Goal: Information Seeking & Learning: Learn about a topic

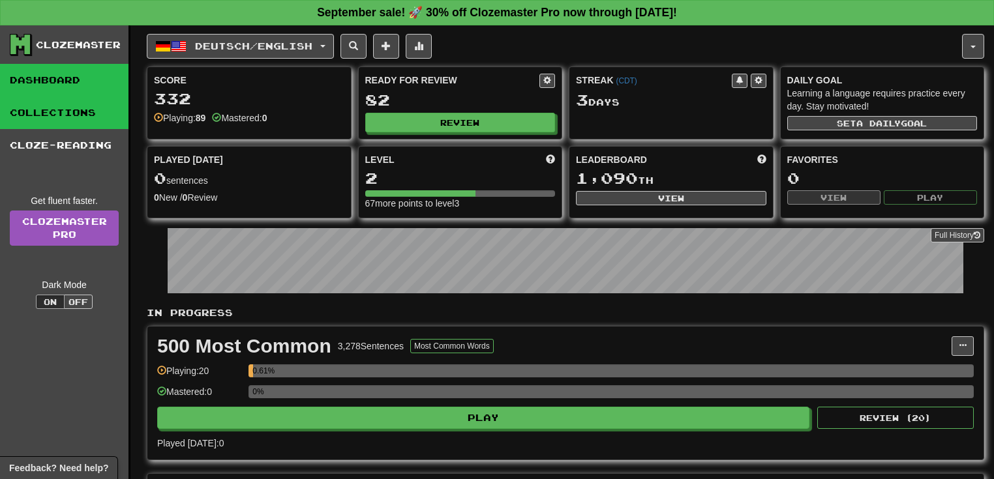
click at [57, 113] on link "Collections" at bounding box center [64, 113] width 128 height 33
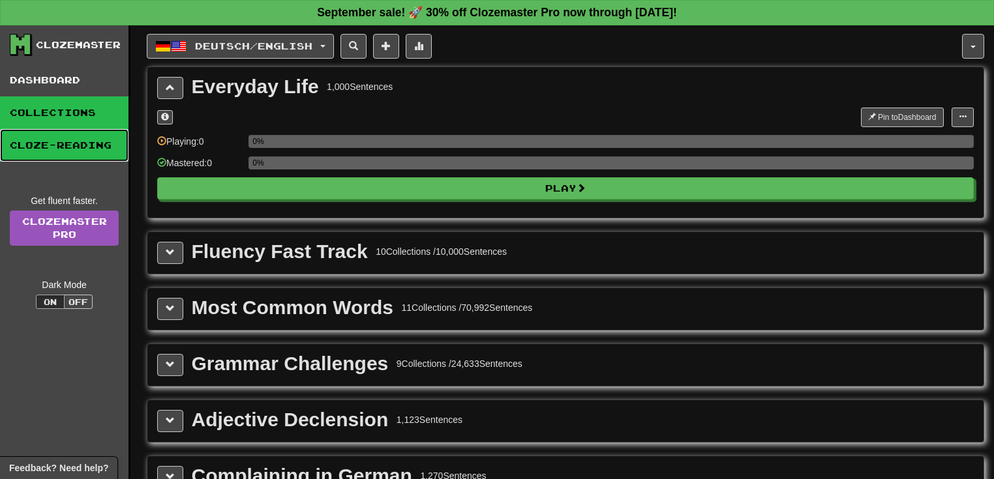
click at [70, 148] on link "Cloze-Reading" at bounding box center [64, 145] width 128 height 33
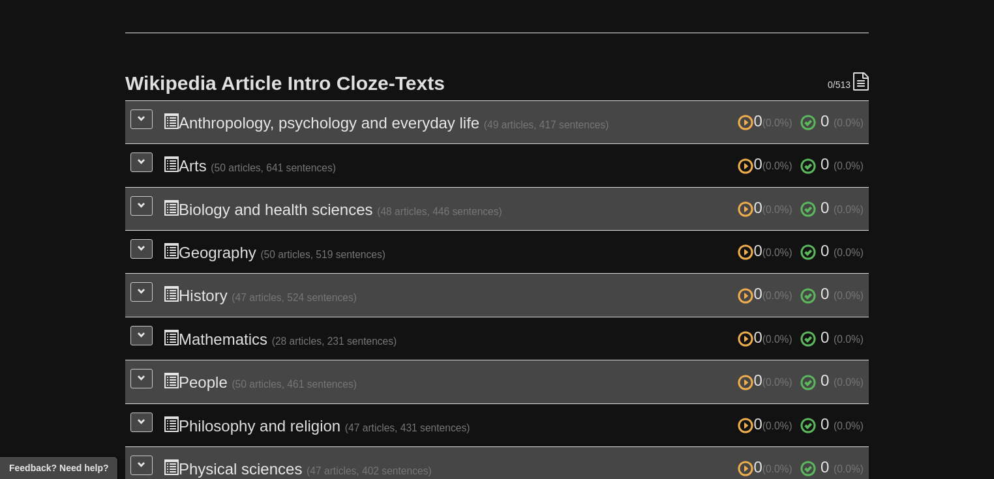
scroll to position [261, 0]
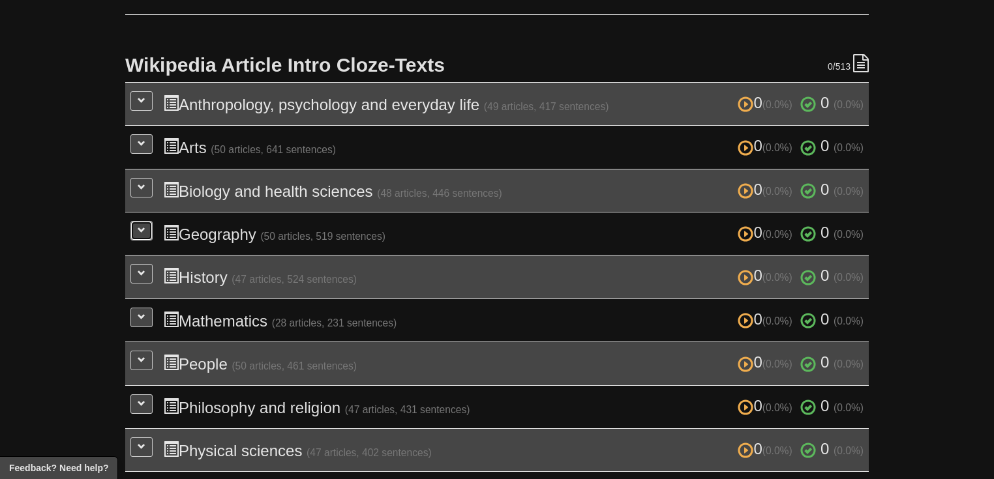
click at [145, 226] on span at bounding box center [142, 230] width 8 height 8
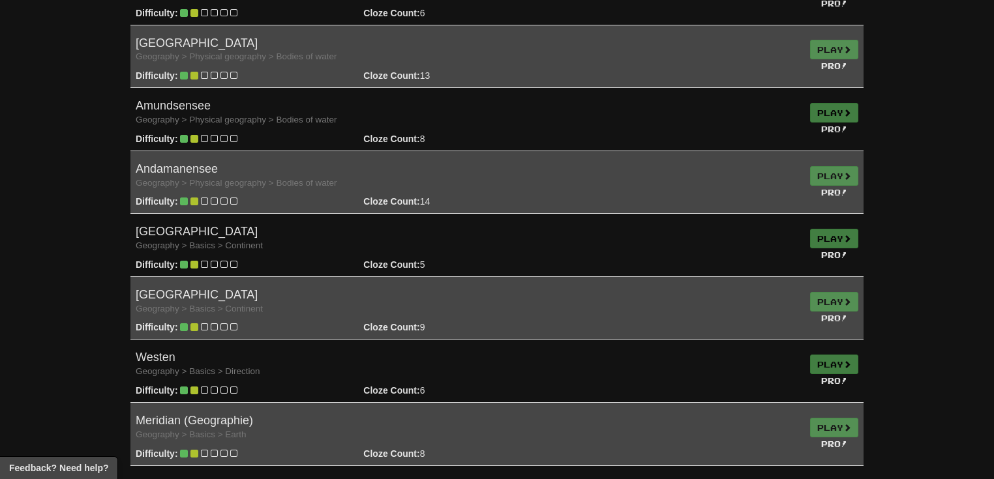
scroll to position [626, 0]
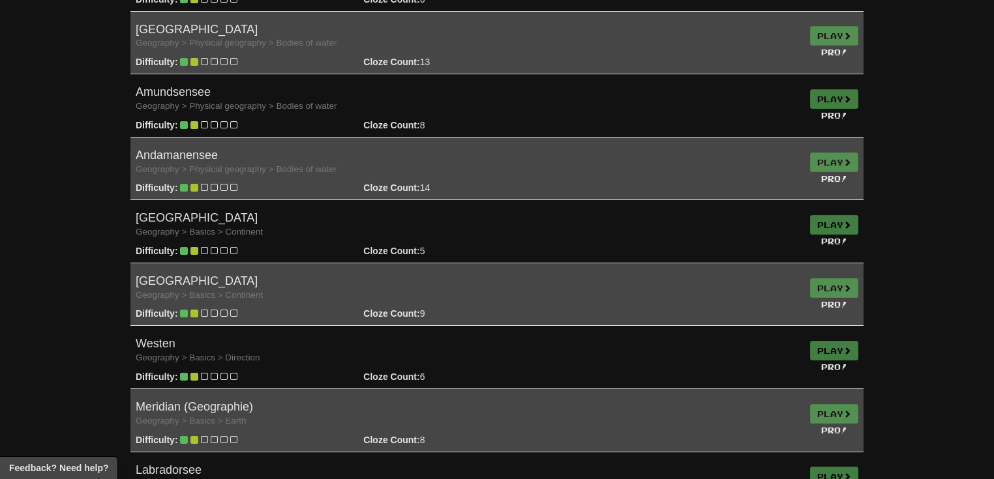
click at [837, 284] on td "Play Pro!" at bounding box center [834, 294] width 59 height 63
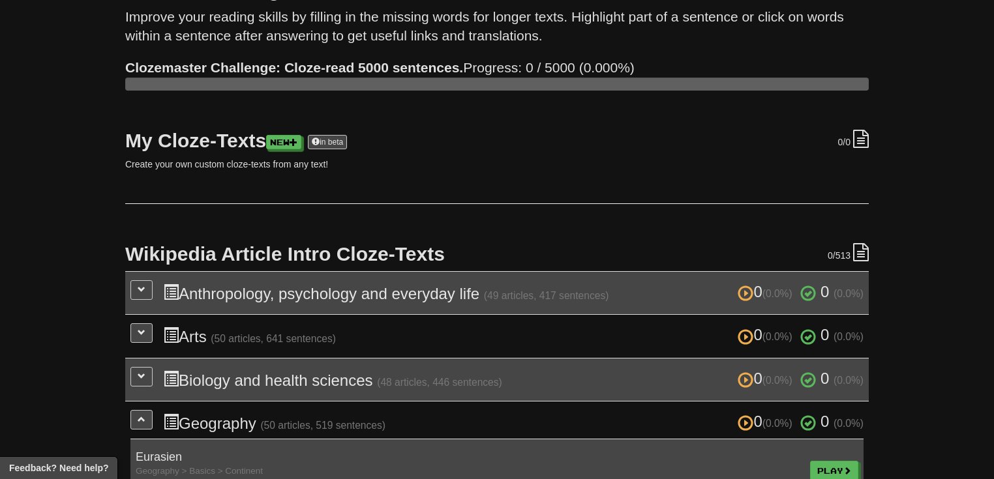
scroll to position [0, 0]
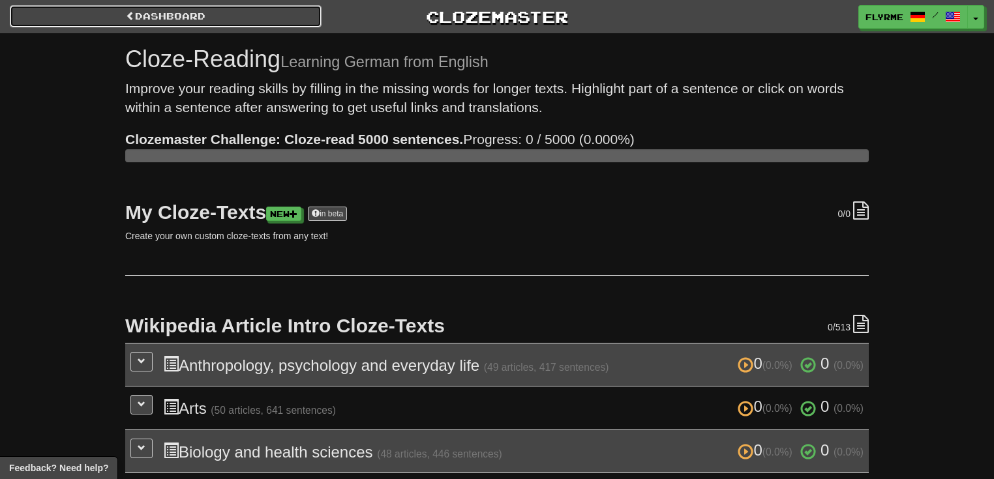
click at [146, 12] on link "Dashboard" at bounding box center [166, 16] width 312 height 22
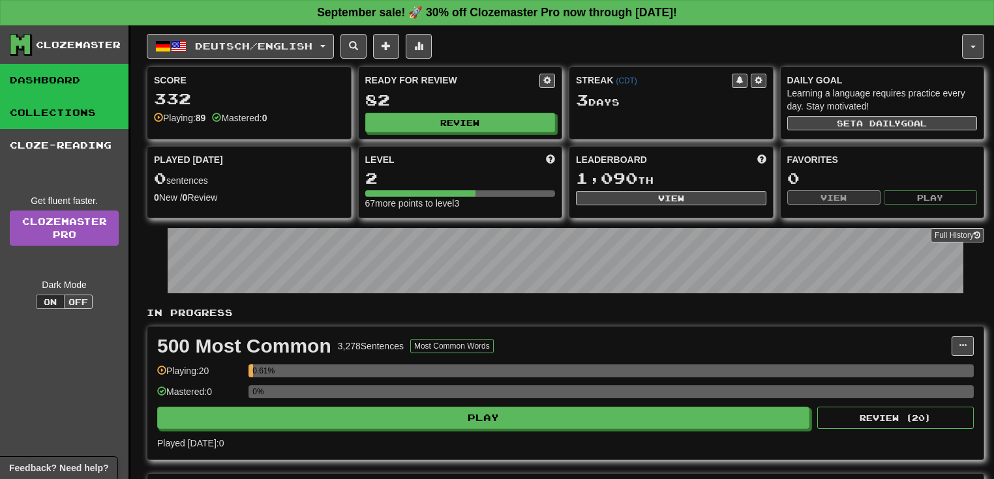
click at [69, 114] on link "Collections" at bounding box center [64, 113] width 128 height 33
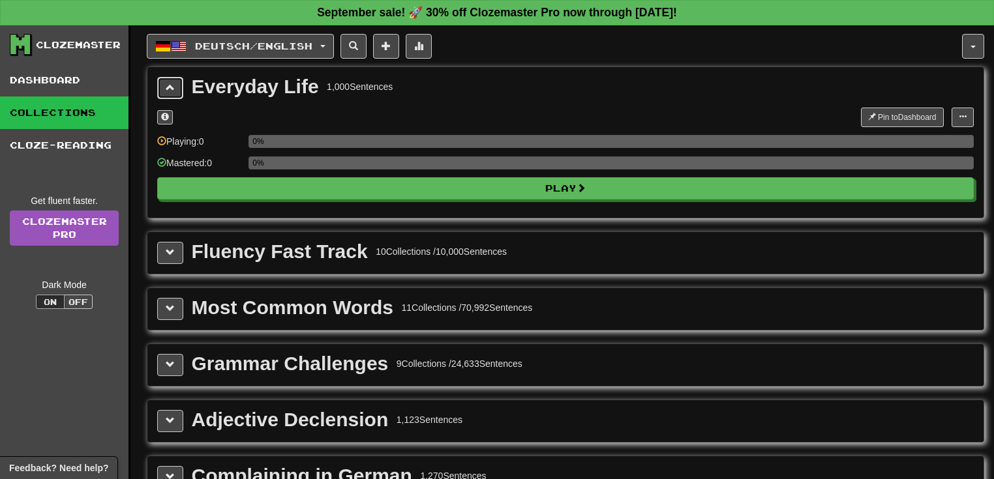
click at [168, 86] on span at bounding box center [170, 87] width 9 height 9
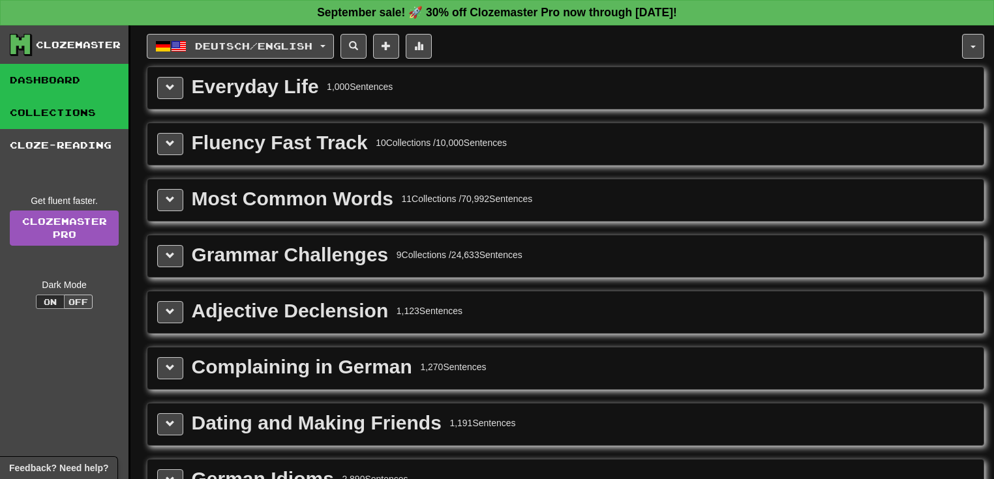
click at [78, 78] on link "Dashboard" at bounding box center [64, 80] width 128 height 33
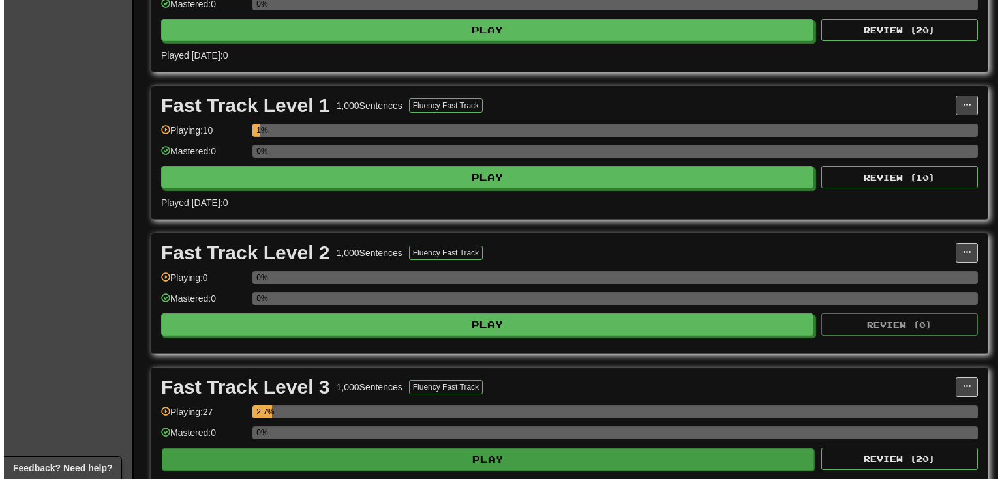
scroll to position [365, 0]
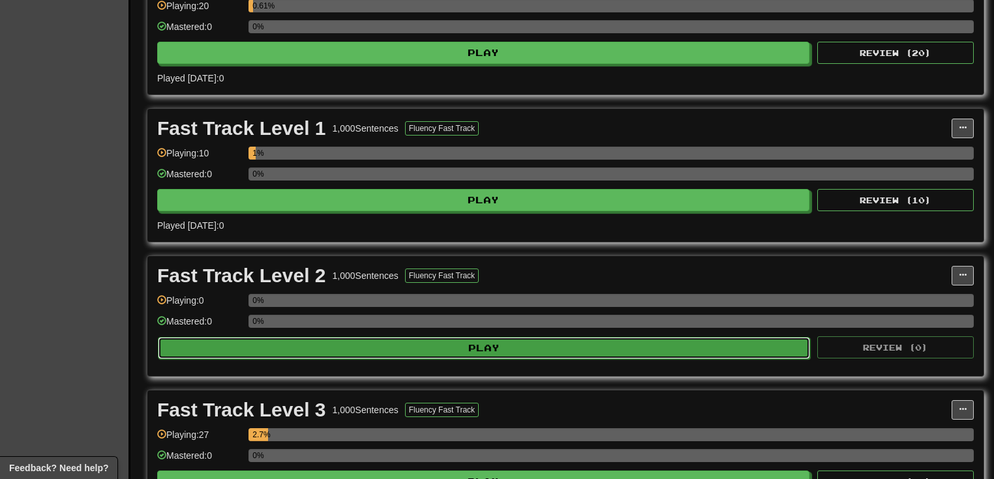
click at [331, 349] on button "Play" at bounding box center [484, 348] width 652 height 22
select select "**"
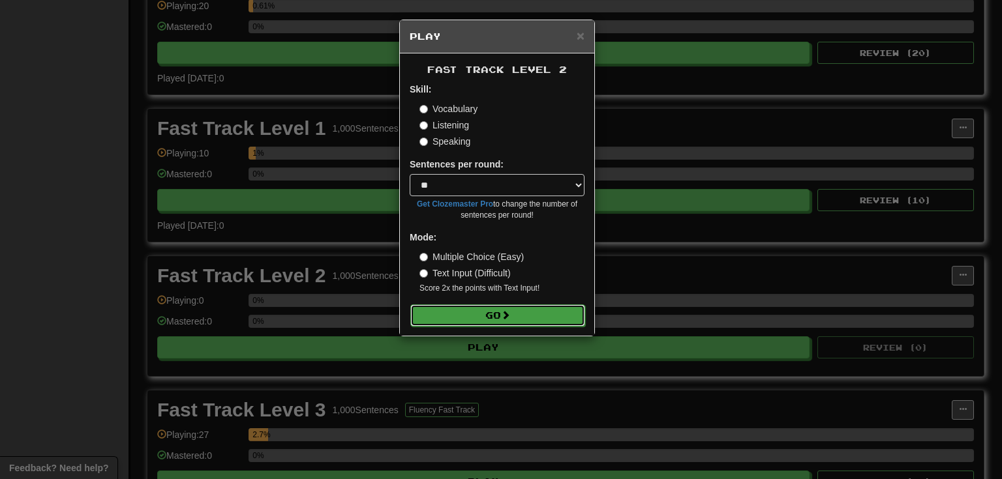
click at [433, 308] on button "Go" at bounding box center [497, 316] width 175 height 22
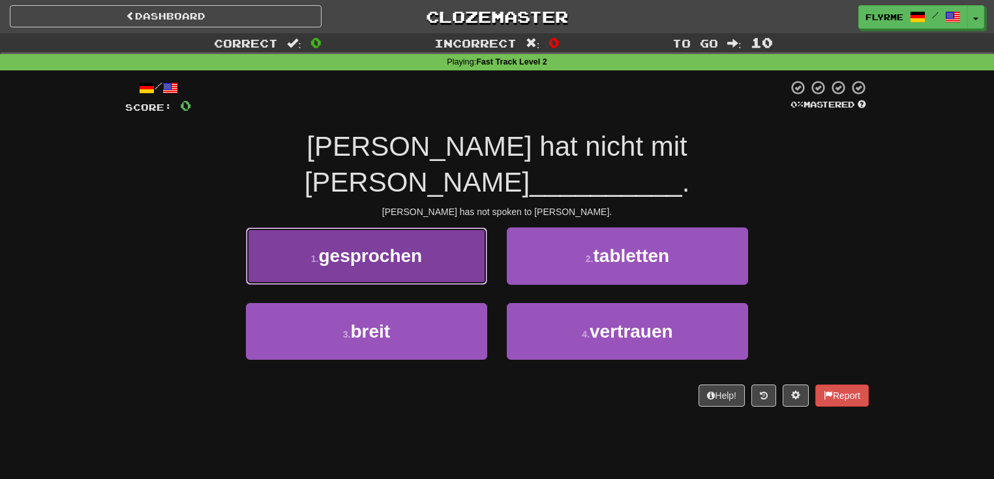
click at [378, 246] on span "gesprochen" at bounding box center [370, 256] width 104 height 20
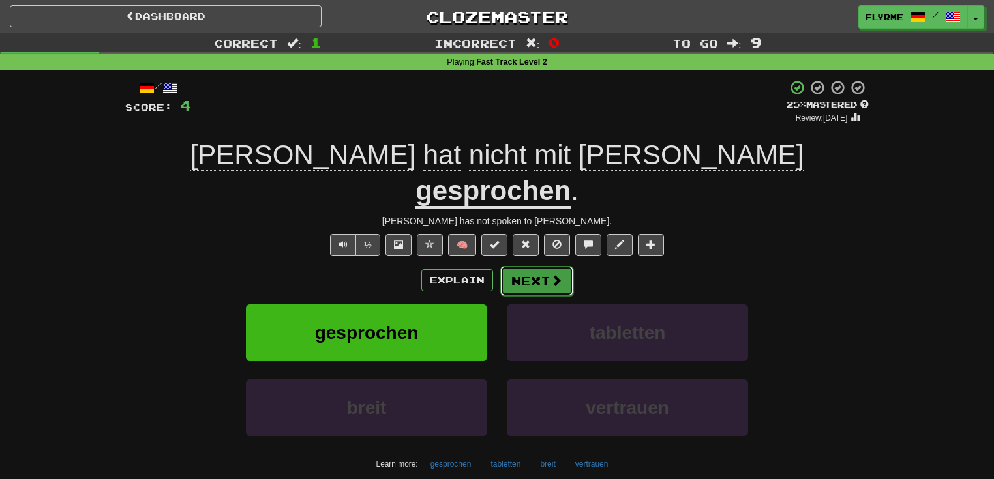
click at [560, 275] on span at bounding box center [556, 281] width 12 height 12
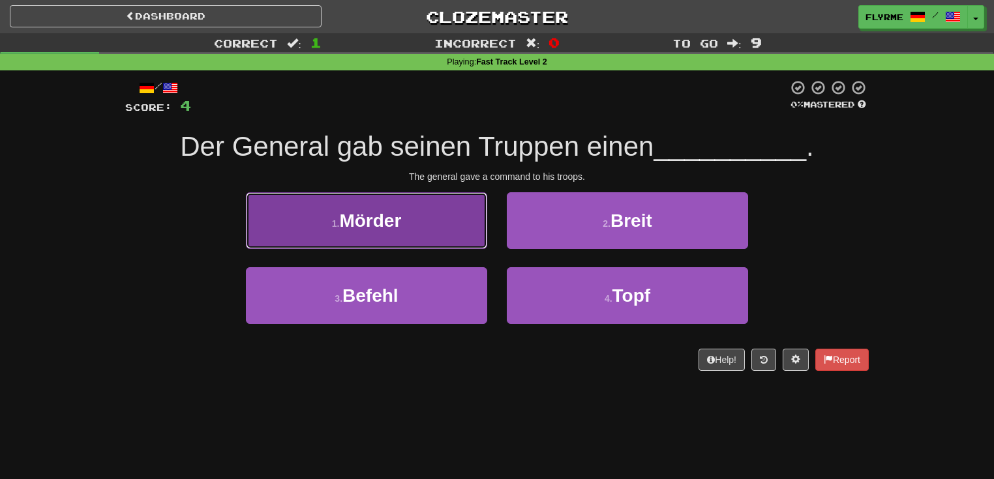
click at [415, 226] on button "1 . Mörder" at bounding box center [366, 220] width 241 height 57
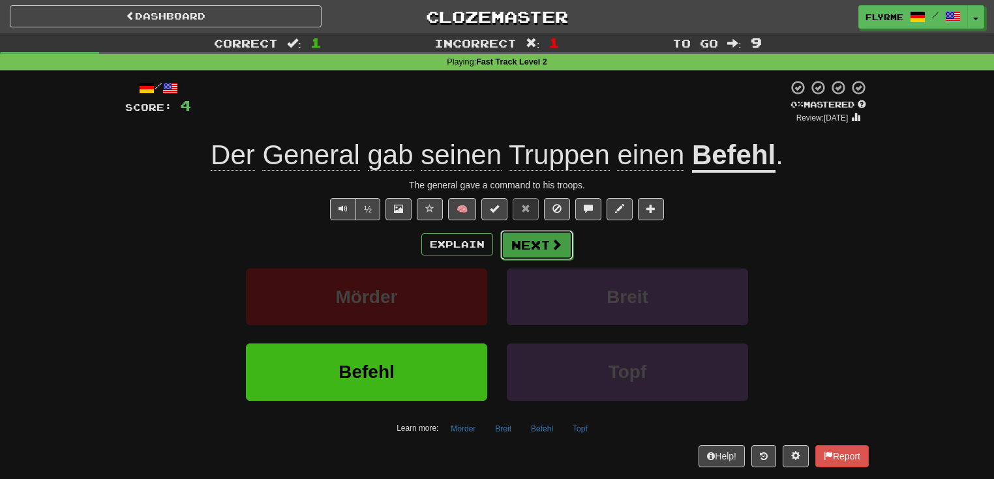
click at [544, 248] on button "Next" at bounding box center [536, 245] width 73 height 30
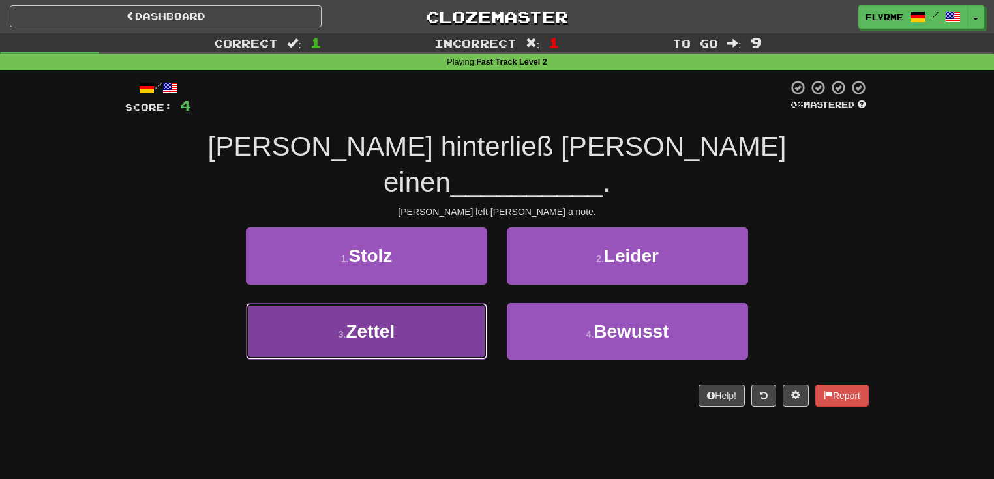
click at [376, 322] on span "Zettel" at bounding box center [370, 332] width 49 height 20
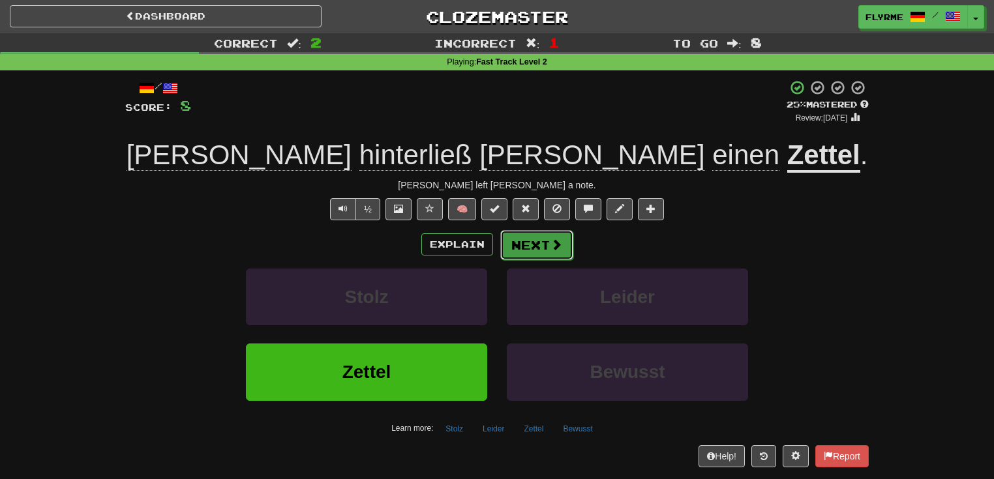
click at [532, 243] on button "Next" at bounding box center [536, 245] width 73 height 30
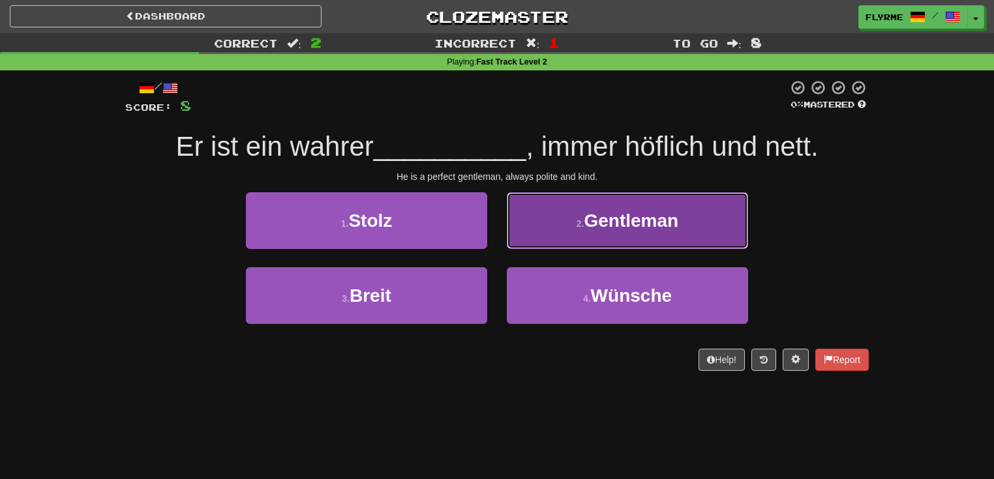
click at [597, 228] on span "Gentleman" at bounding box center [631, 221] width 95 height 20
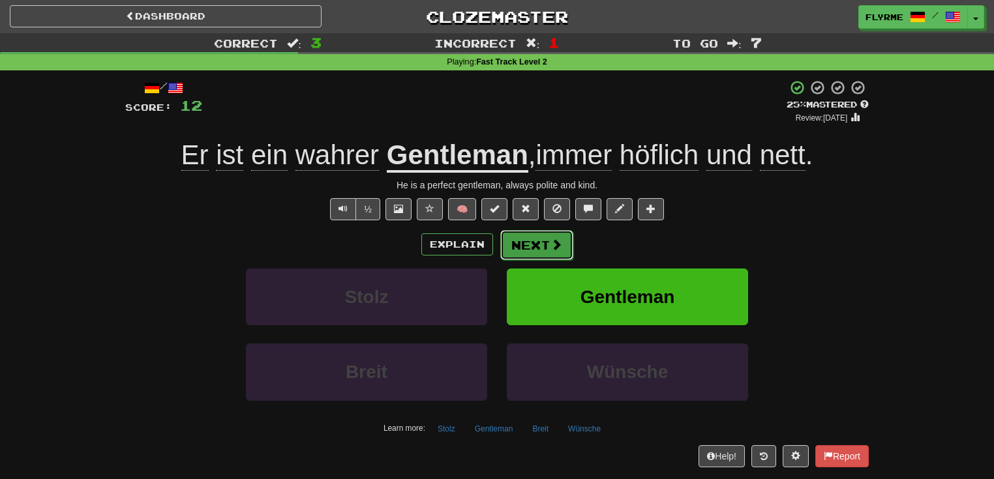
click at [552, 243] on span at bounding box center [556, 245] width 12 height 12
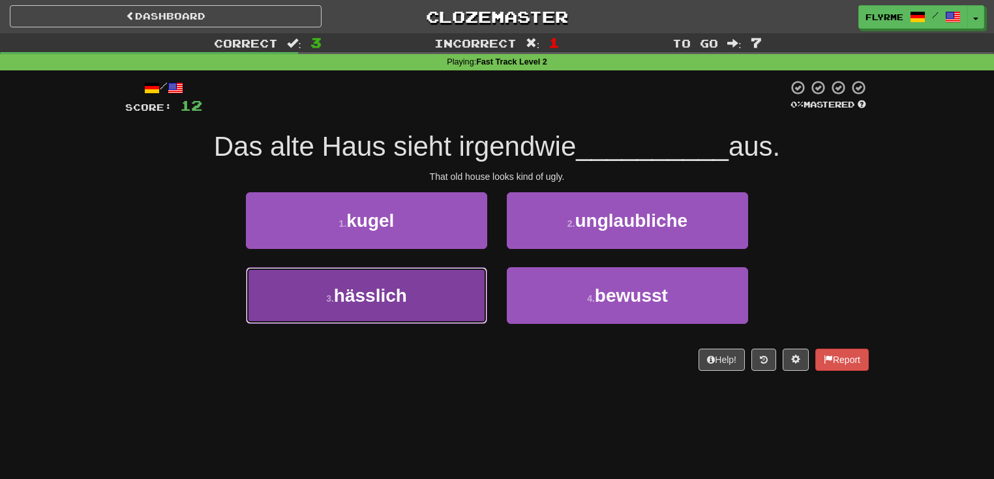
click at [404, 275] on button "3 . hässlich" at bounding box center [366, 295] width 241 height 57
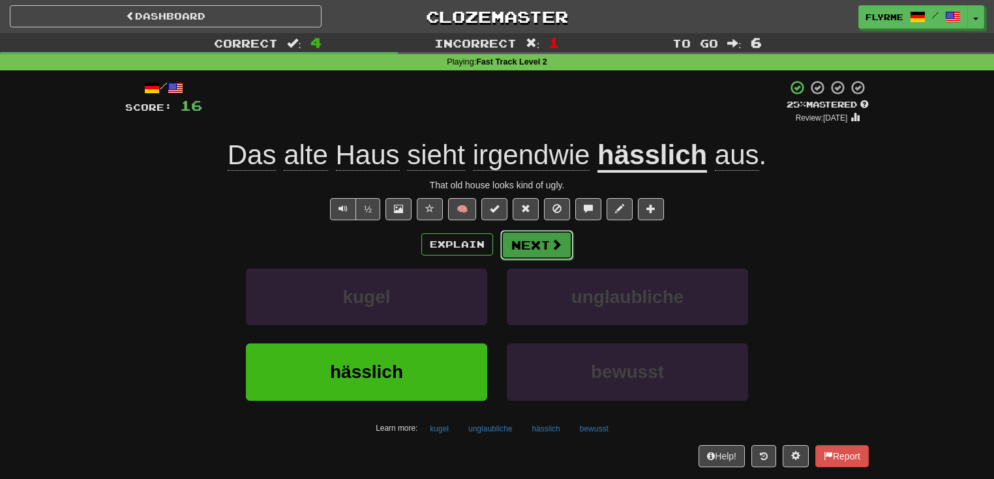
click at [537, 245] on button "Next" at bounding box center [536, 245] width 73 height 30
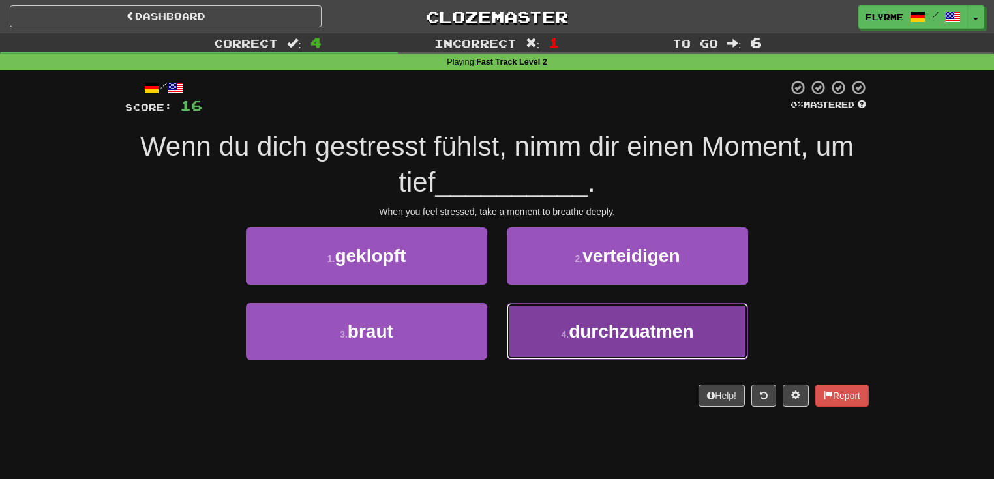
click at [670, 329] on span "durchzuatmen" at bounding box center [631, 332] width 125 height 20
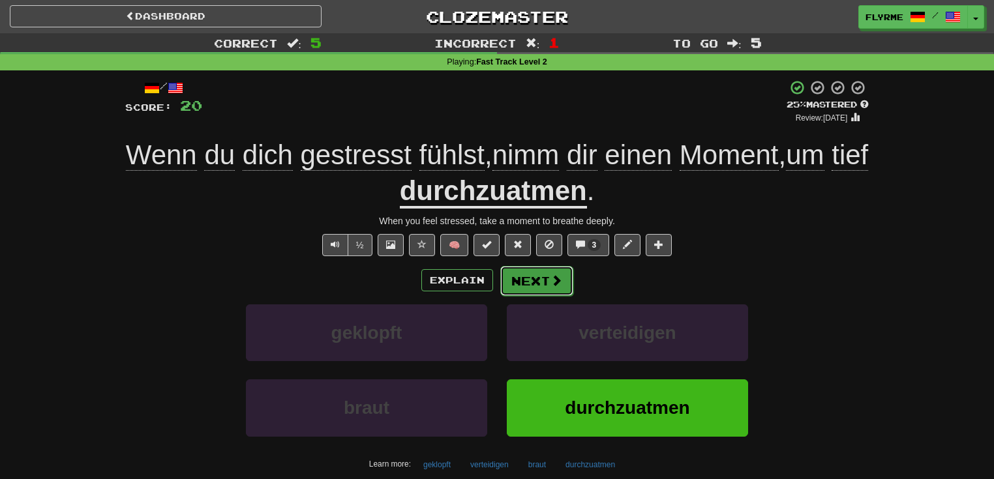
click at [543, 282] on button "Next" at bounding box center [536, 281] width 73 height 30
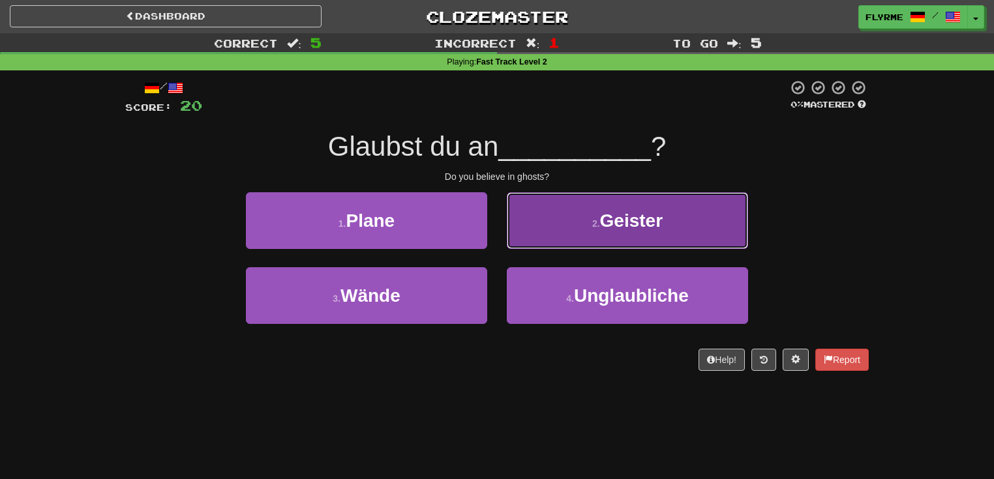
click at [607, 232] on button "2 . Geister" at bounding box center [627, 220] width 241 height 57
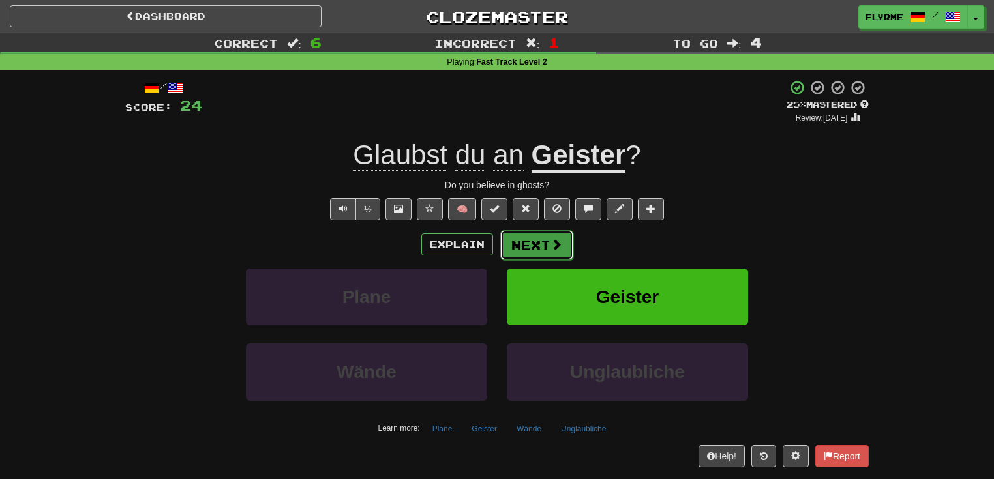
click at [539, 243] on button "Next" at bounding box center [536, 245] width 73 height 30
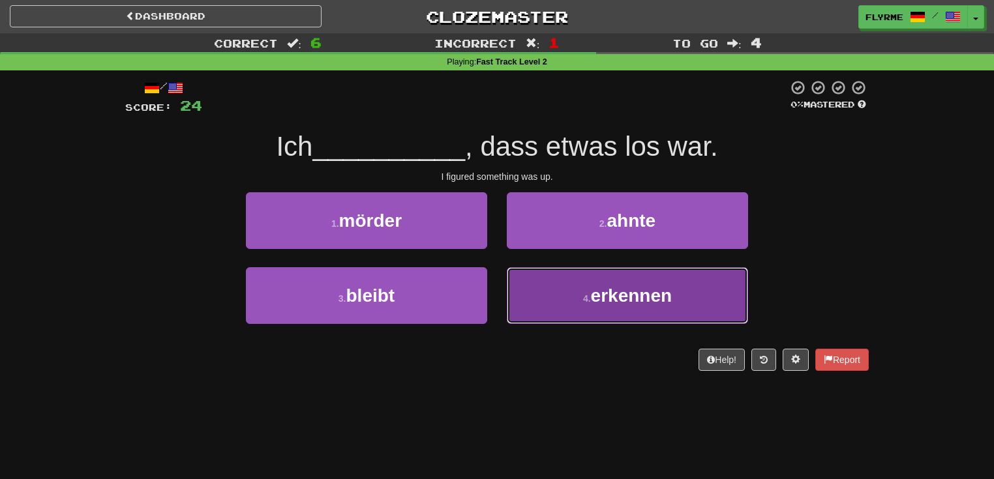
click at [577, 318] on button "4 . erkennen" at bounding box center [627, 295] width 241 height 57
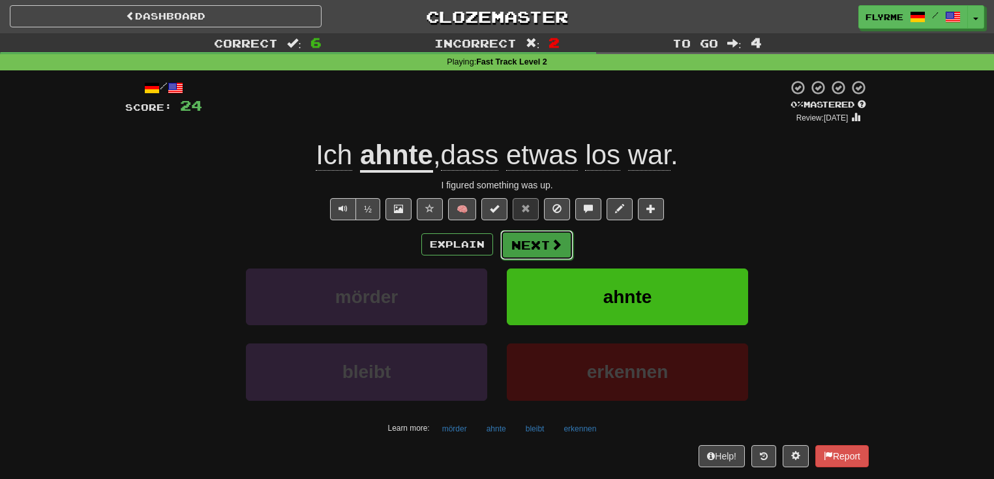
click at [550, 246] on span at bounding box center [556, 245] width 12 height 12
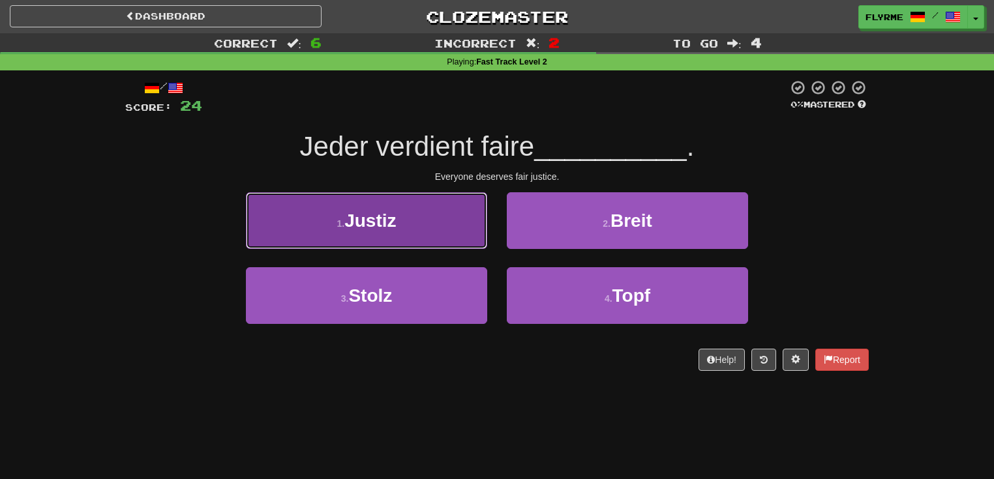
click at [422, 235] on button "1 . Justiz" at bounding box center [366, 220] width 241 height 57
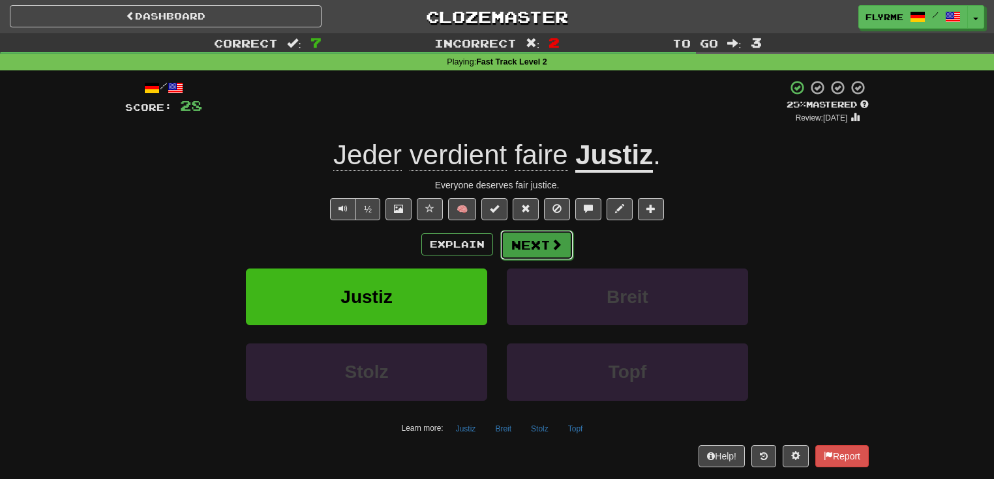
click at [529, 245] on button "Next" at bounding box center [536, 245] width 73 height 30
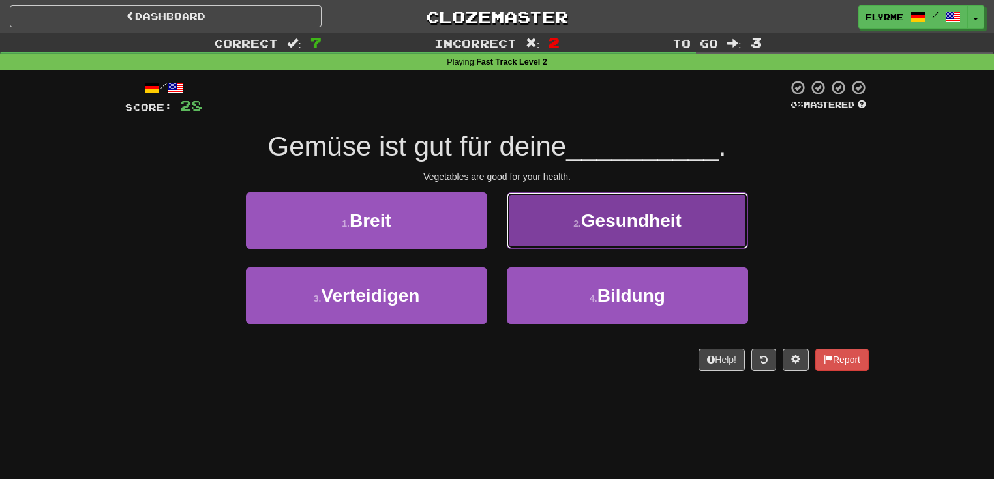
click at [652, 238] on button "2 . Gesundheit" at bounding box center [627, 220] width 241 height 57
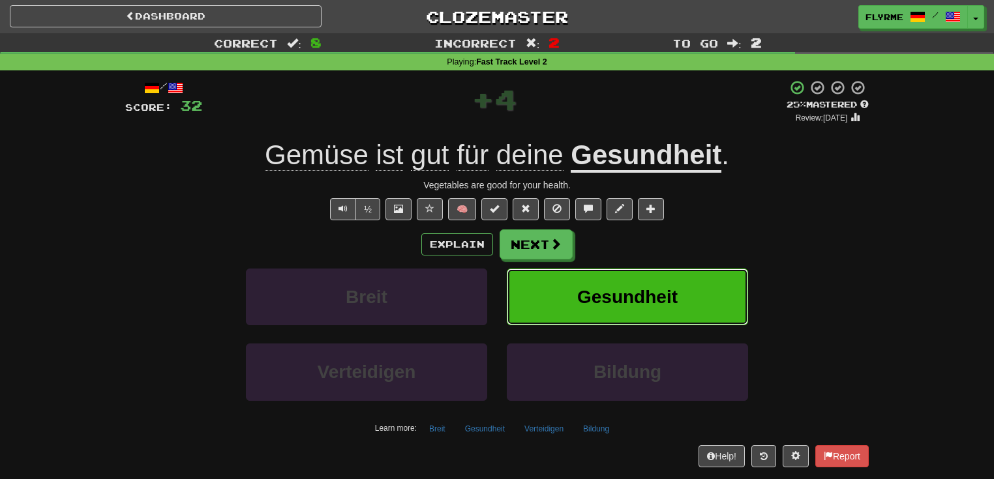
click at [676, 294] on span "Gesundheit" at bounding box center [627, 297] width 100 height 20
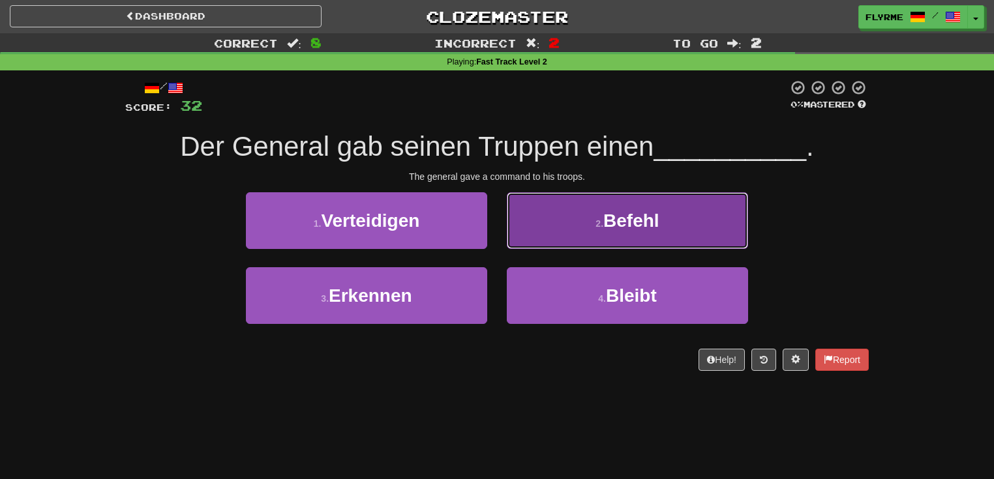
click at [655, 230] on button "2 . Befehl" at bounding box center [627, 220] width 241 height 57
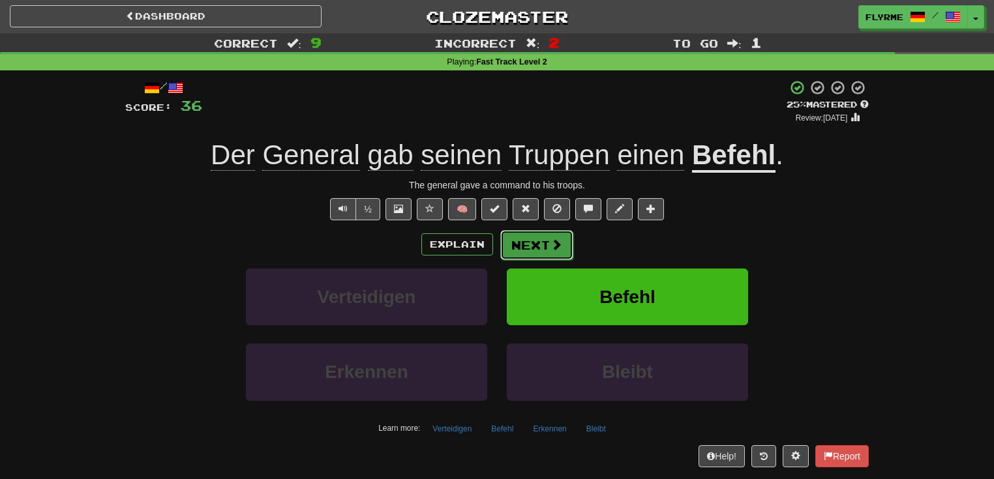
click at [540, 241] on button "Next" at bounding box center [536, 245] width 73 height 30
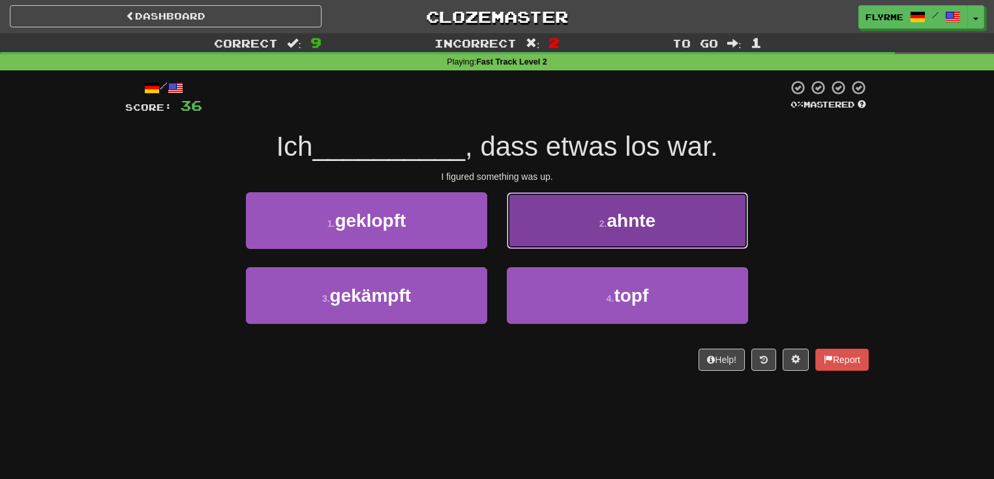
click at [622, 215] on span "ahnte" at bounding box center [631, 221] width 49 height 20
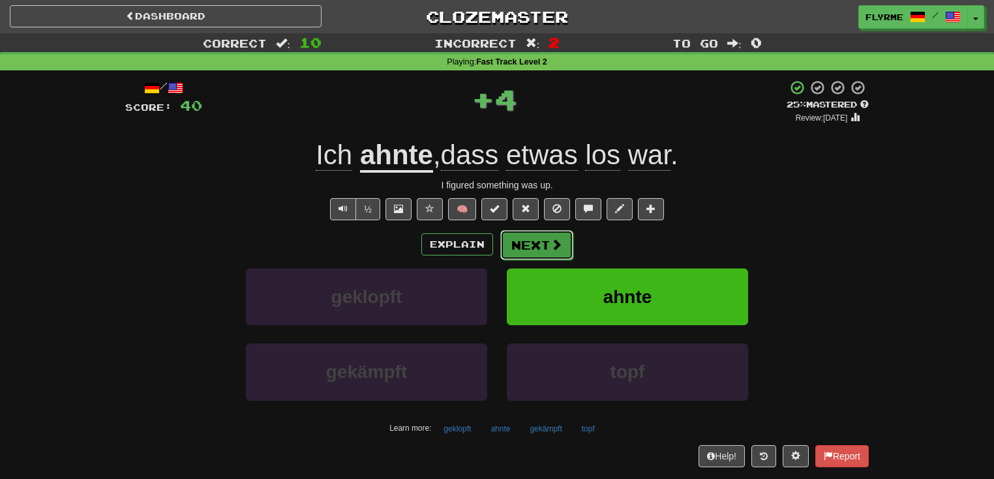
click at [546, 241] on button "Next" at bounding box center [536, 245] width 73 height 30
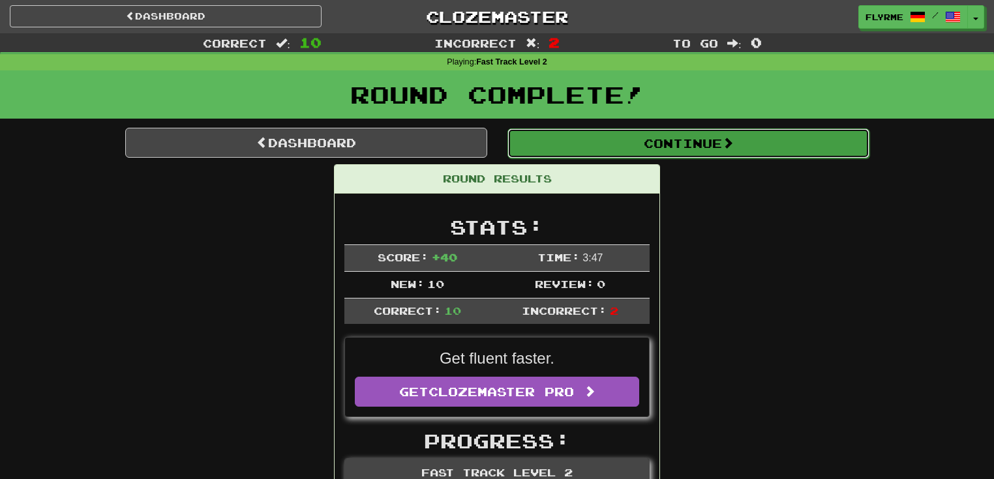
click at [678, 146] on button "Continue" at bounding box center [688, 143] width 362 height 30
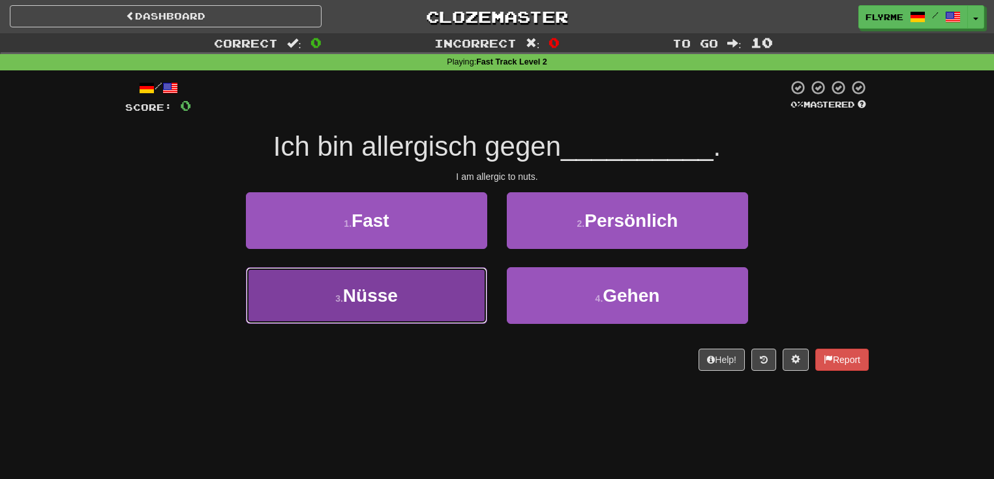
click at [446, 304] on button "3 . Nüsse" at bounding box center [366, 295] width 241 height 57
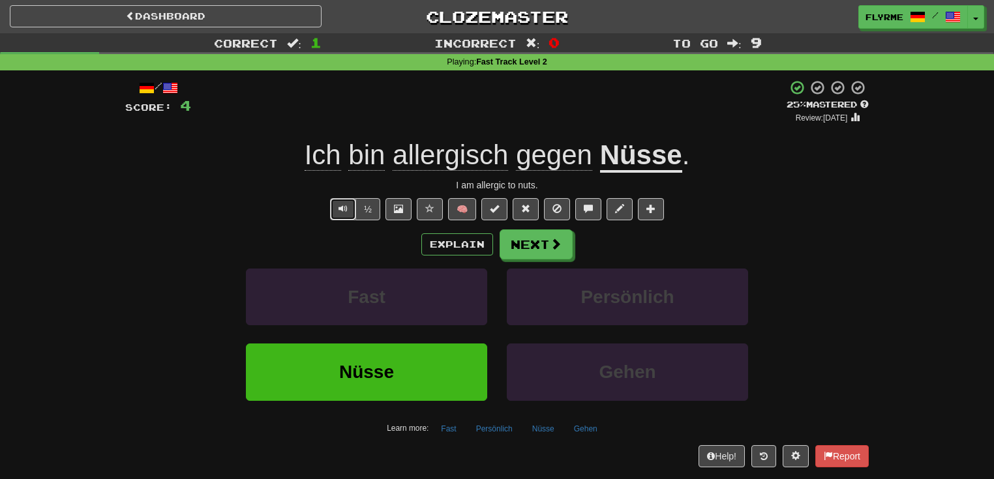
click at [348, 211] on span "Text-to-speech controls" at bounding box center [342, 208] width 9 height 9
click at [535, 241] on button "Next" at bounding box center [536, 245] width 73 height 30
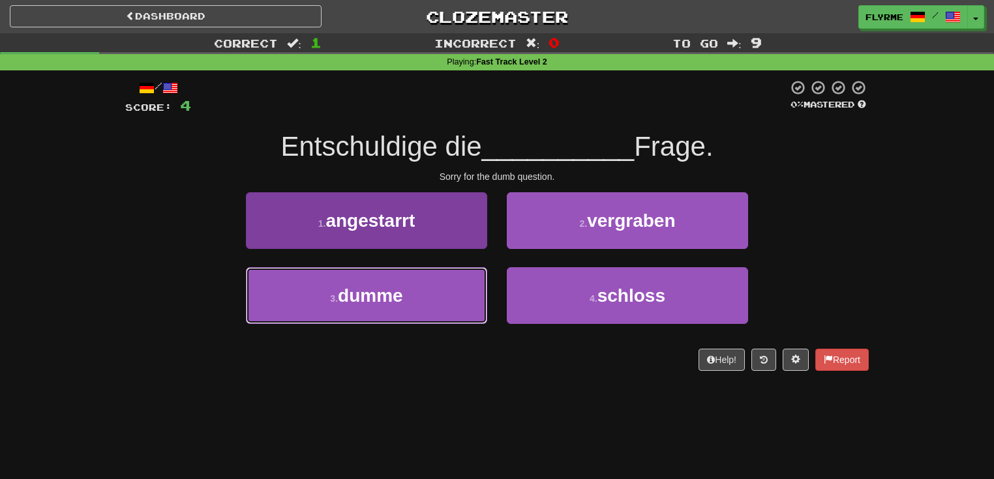
click at [411, 297] on button "3 . dumme" at bounding box center [366, 295] width 241 height 57
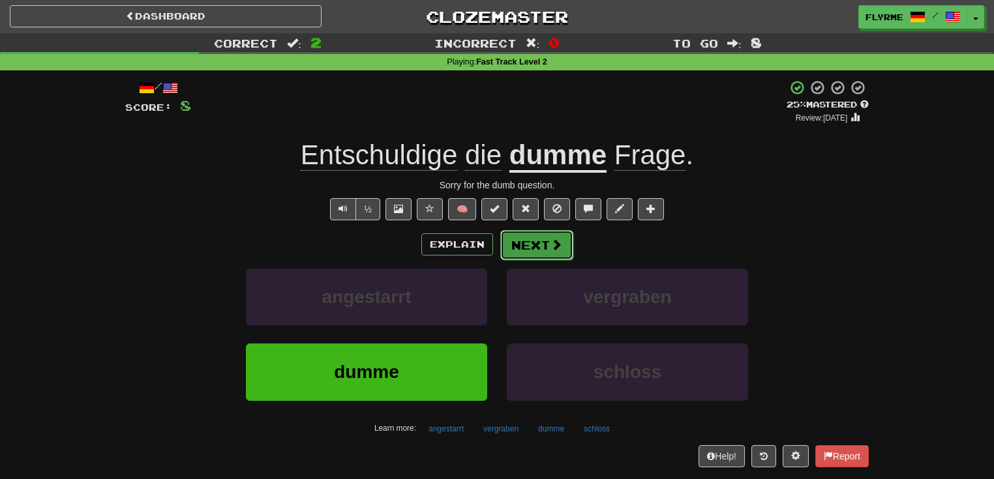
click at [550, 243] on span at bounding box center [556, 245] width 12 height 12
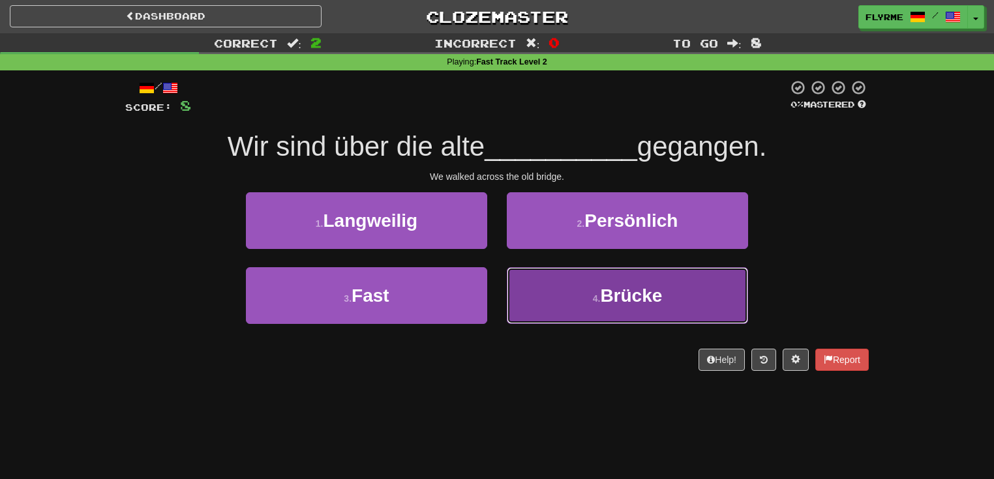
click at [606, 301] on span "Brücke" at bounding box center [631, 296] width 62 height 20
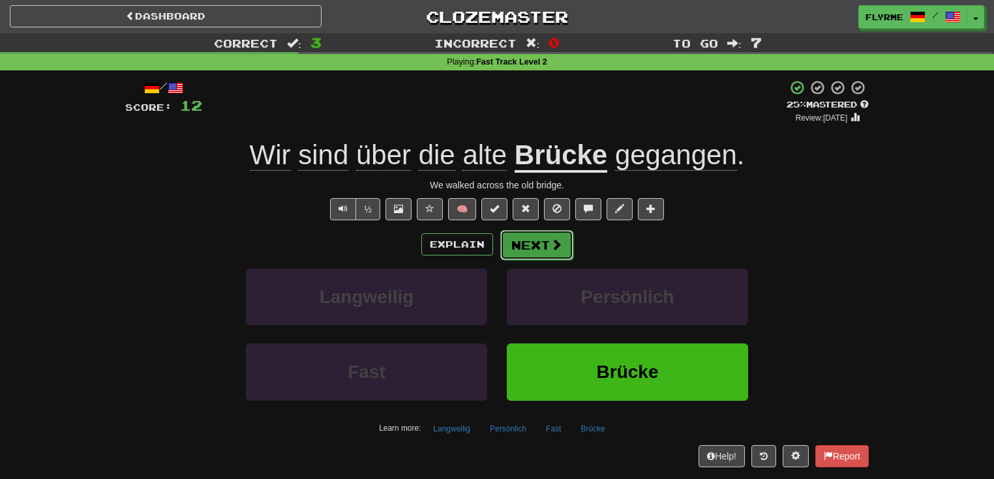
click at [544, 248] on button "Next" at bounding box center [536, 245] width 73 height 30
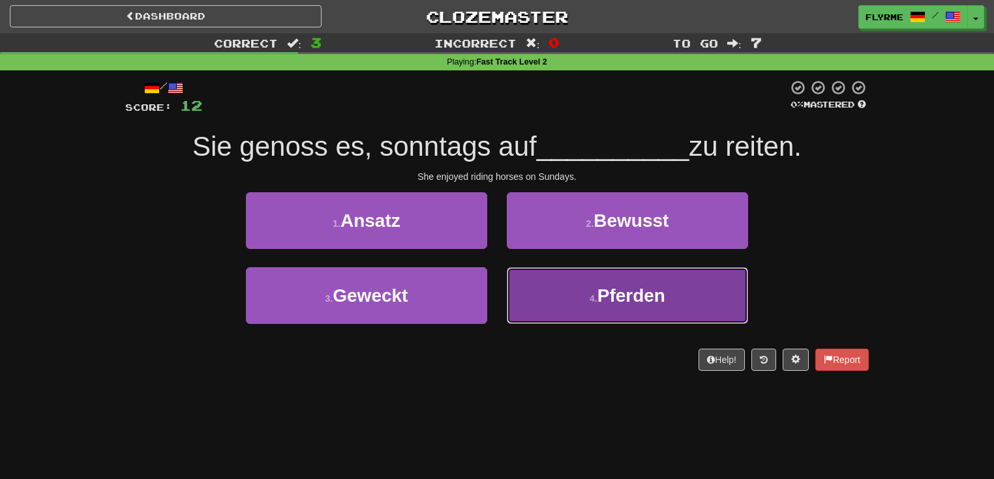
click at [566, 297] on button "4 . Pferden" at bounding box center [627, 295] width 241 height 57
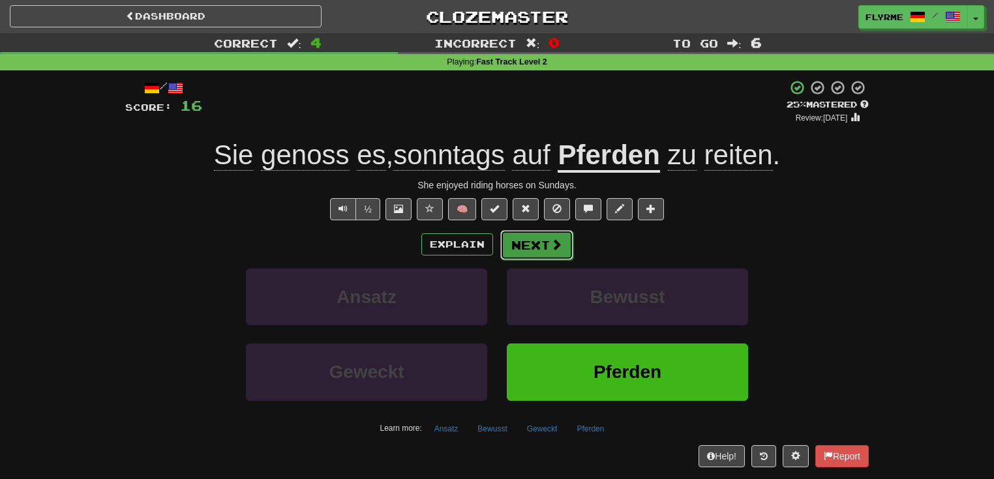
click at [535, 241] on button "Next" at bounding box center [536, 245] width 73 height 30
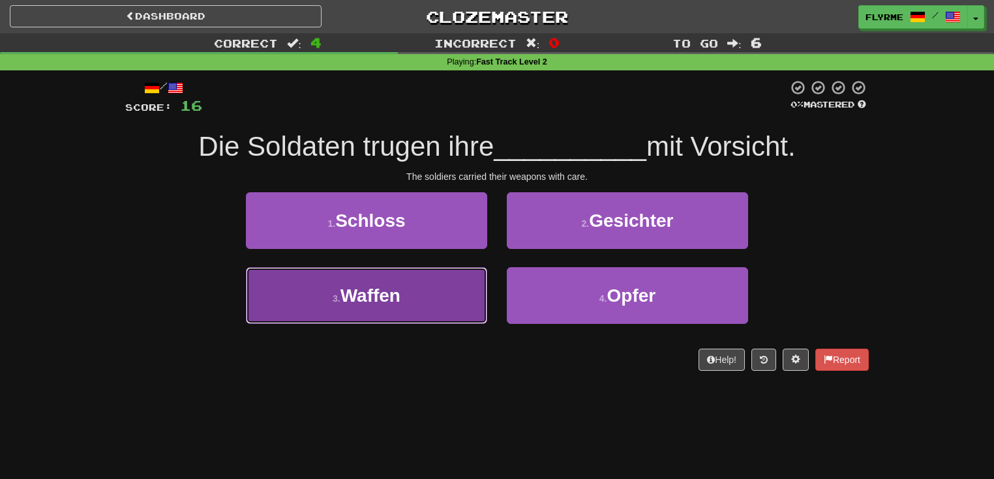
click at [412, 303] on button "3 . Waffen" at bounding box center [366, 295] width 241 height 57
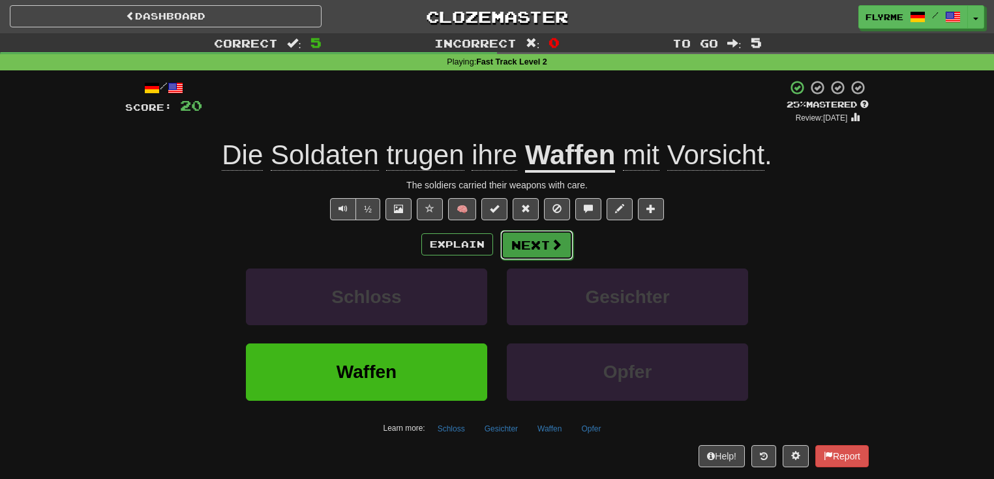
click at [547, 245] on button "Next" at bounding box center [536, 245] width 73 height 30
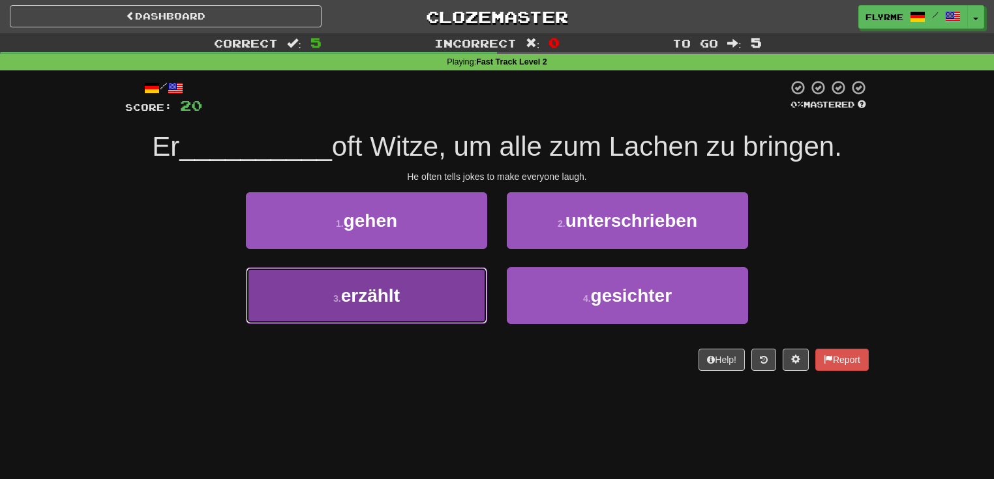
click at [389, 298] on span "erzählt" at bounding box center [370, 296] width 59 height 20
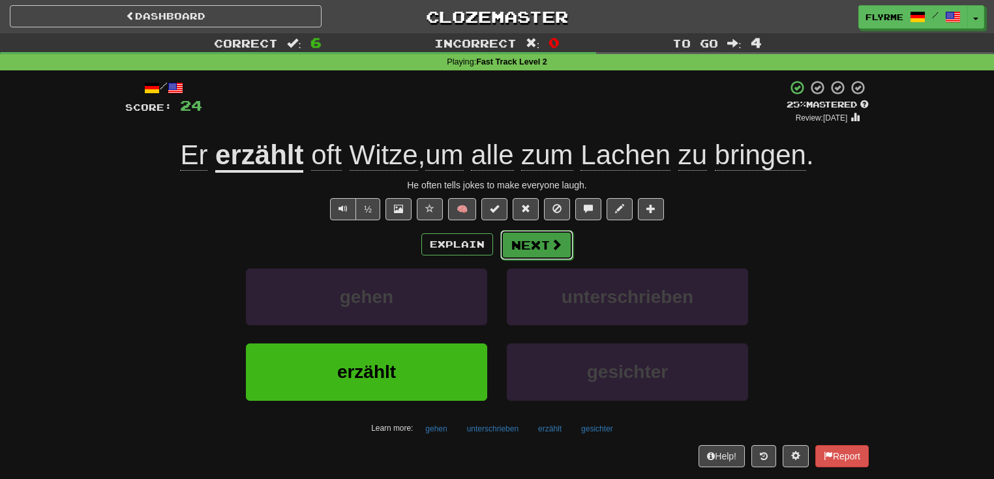
click at [551, 246] on span at bounding box center [556, 245] width 12 height 12
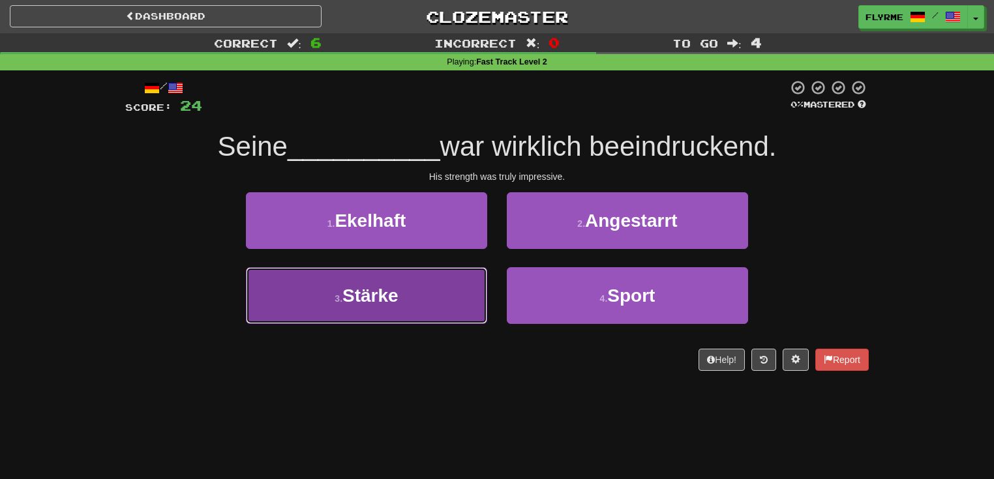
click at [417, 301] on button "3 . Stärke" at bounding box center [366, 295] width 241 height 57
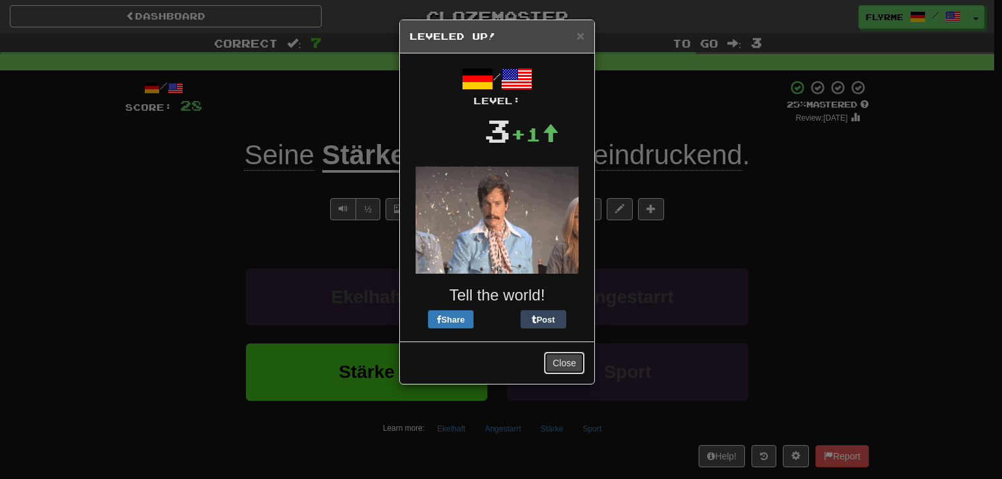
click at [583, 367] on button "Close" at bounding box center [564, 363] width 40 height 22
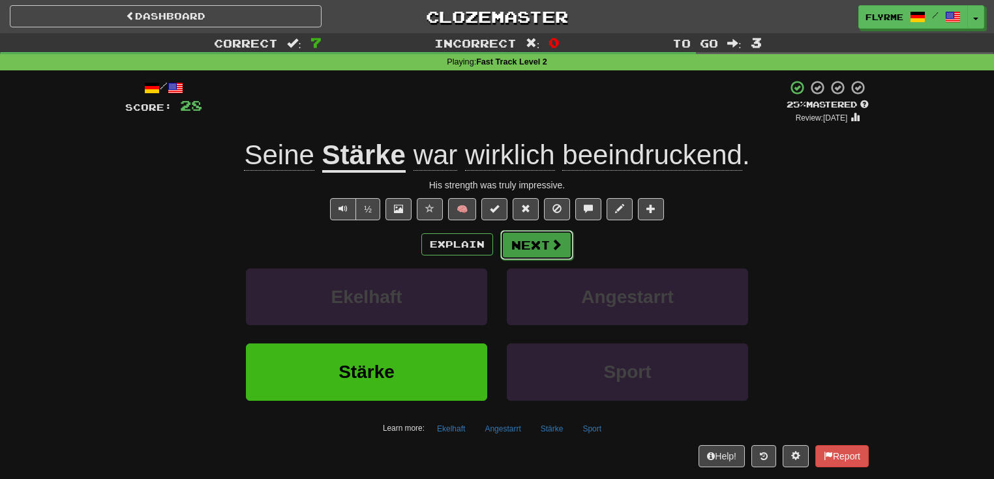
click at [556, 247] on span at bounding box center [556, 245] width 12 height 12
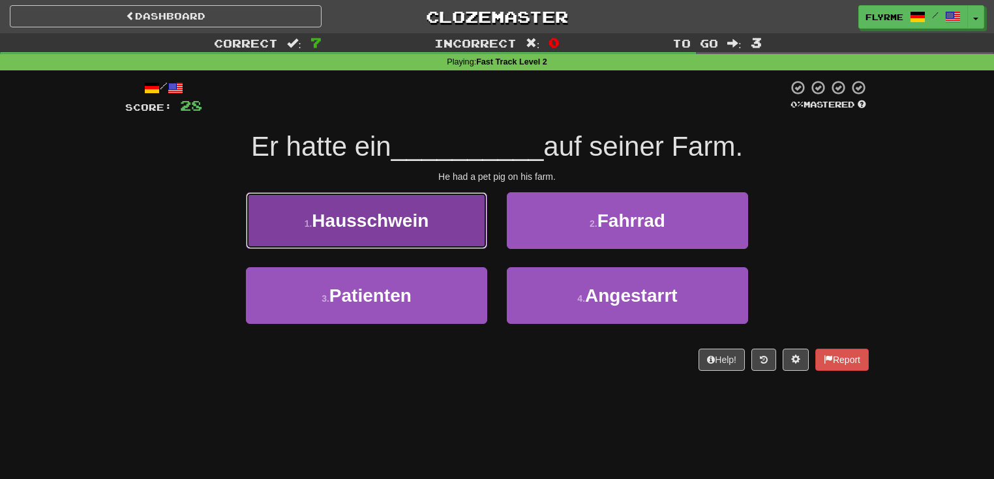
click at [391, 218] on span "Hausschwein" at bounding box center [370, 221] width 117 height 20
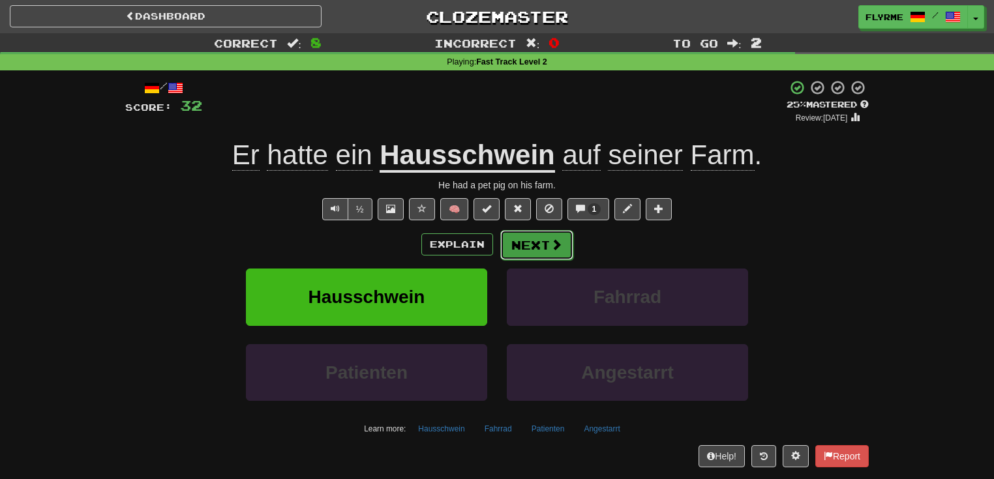
click at [529, 244] on button "Next" at bounding box center [536, 245] width 73 height 30
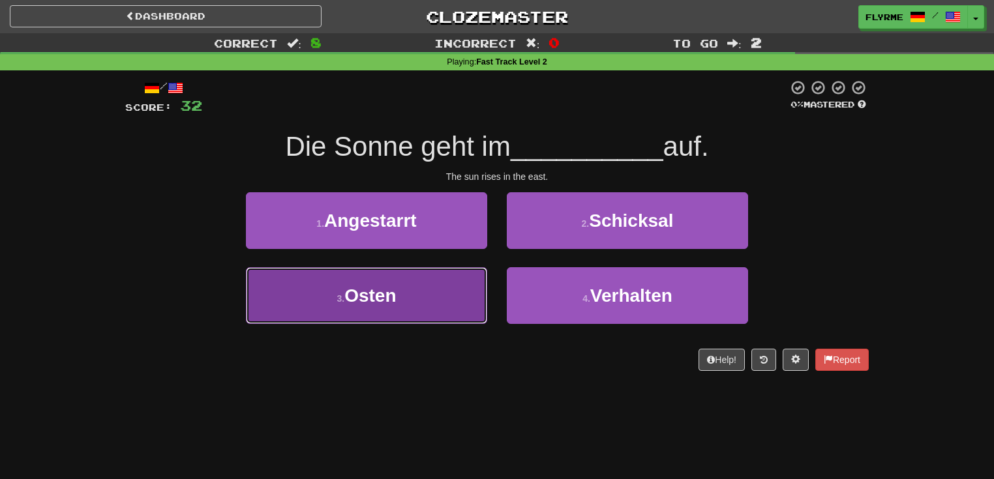
click at [385, 295] on span "Osten" at bounding box center [370, 296] width 52 height 20
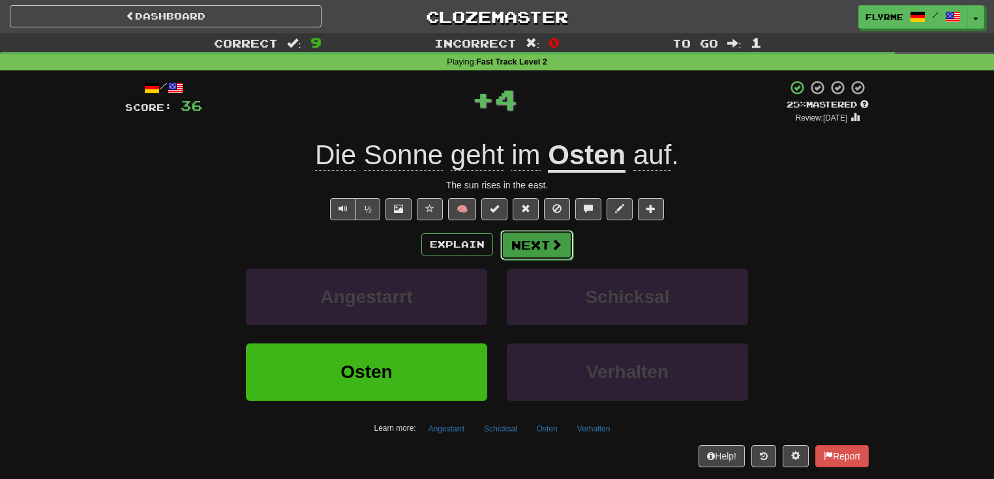
click at [540, 248] on button "Next" at bounding box center [536, 245] width 73 height 30
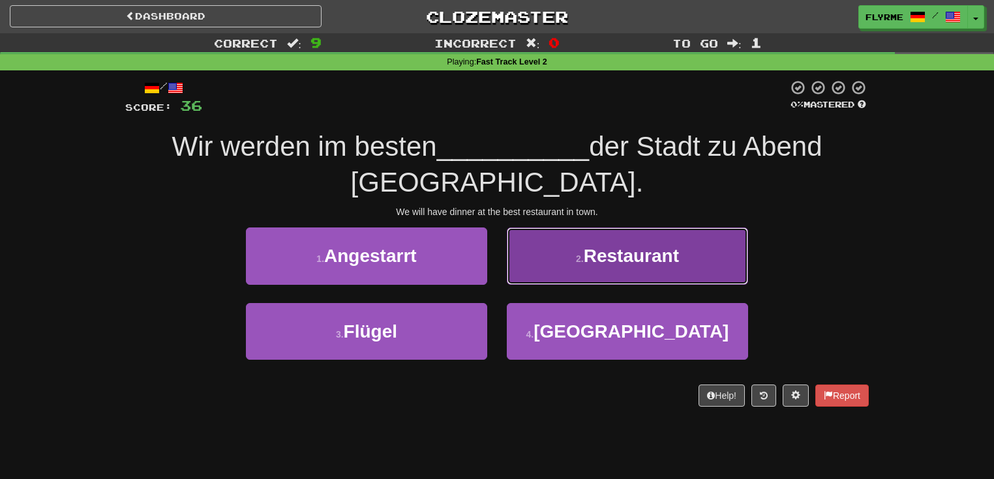
click at [668, 260] on span "Restaurant" at bounding box center [631, 256] width 95 height 20
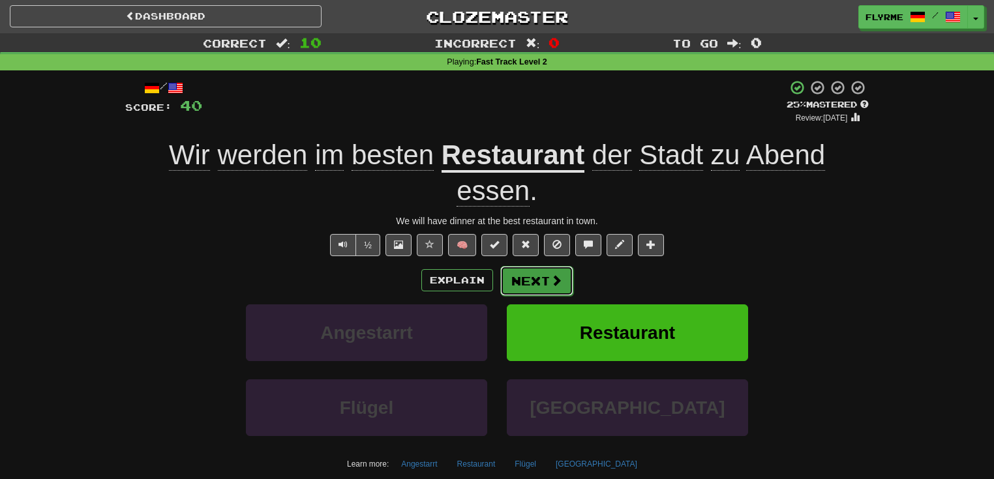
click at [540, 282] on button "Next" at bounding box center [536, 281] width 73 height 30
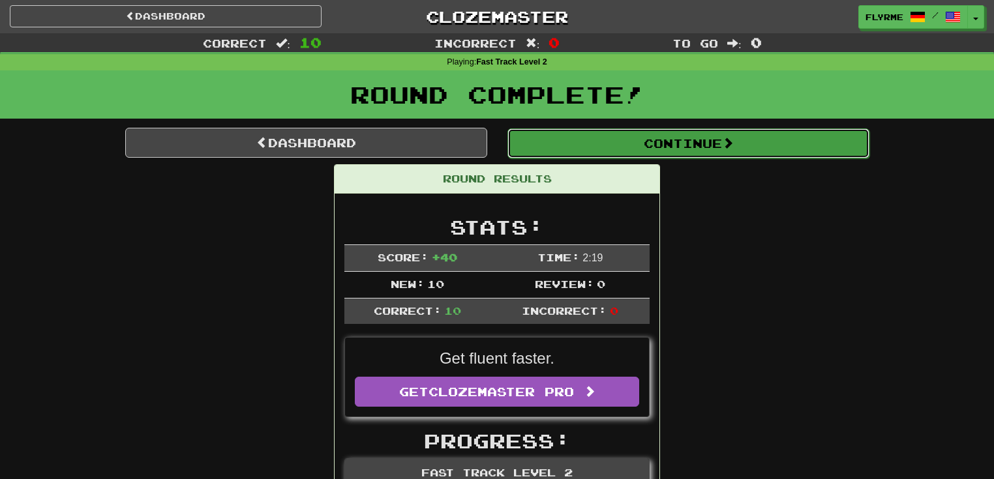
click at [678, 148] on button "Continue" at bounding box center [688, 143] width 362 height 30
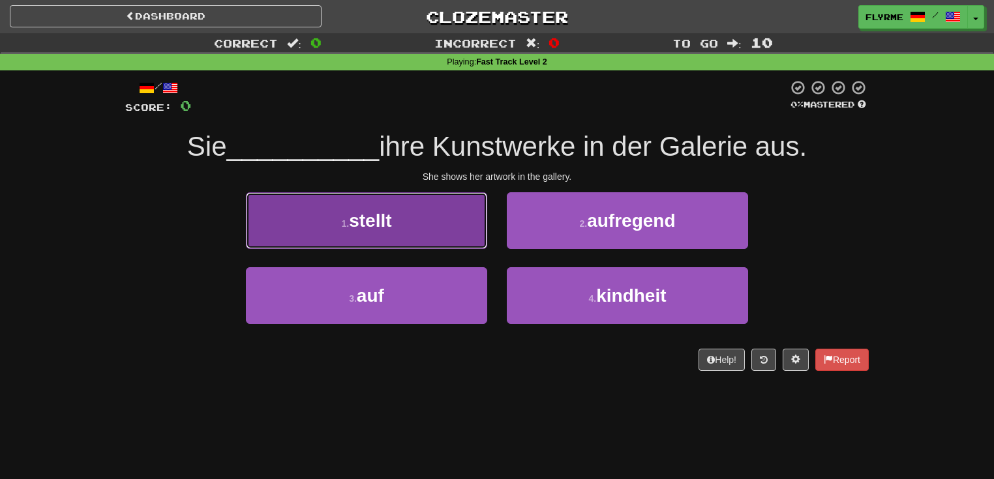
click at [381, 194] on button "1 . stellt" at bounding box center [366, 220] width 241 height 57
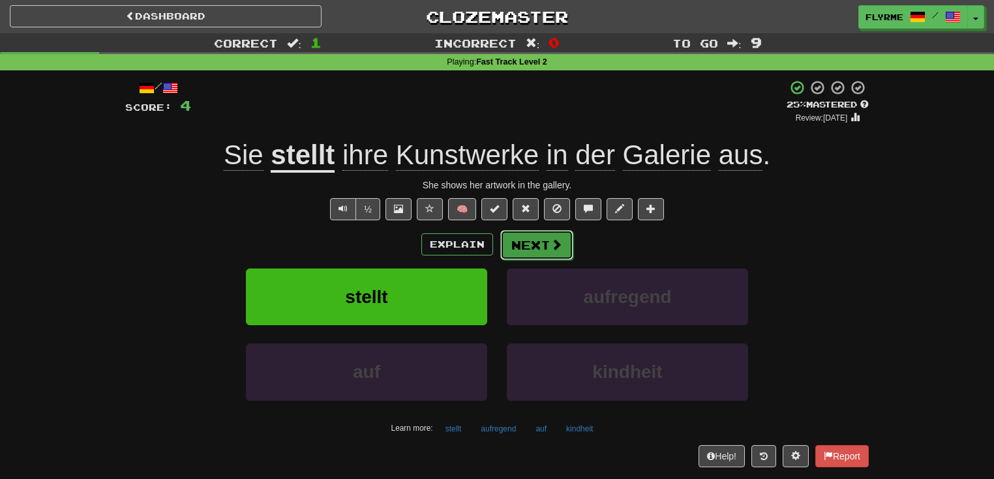
click at [533, 243] on button "Next" at bounding box center [536, 245] width 73 height 30
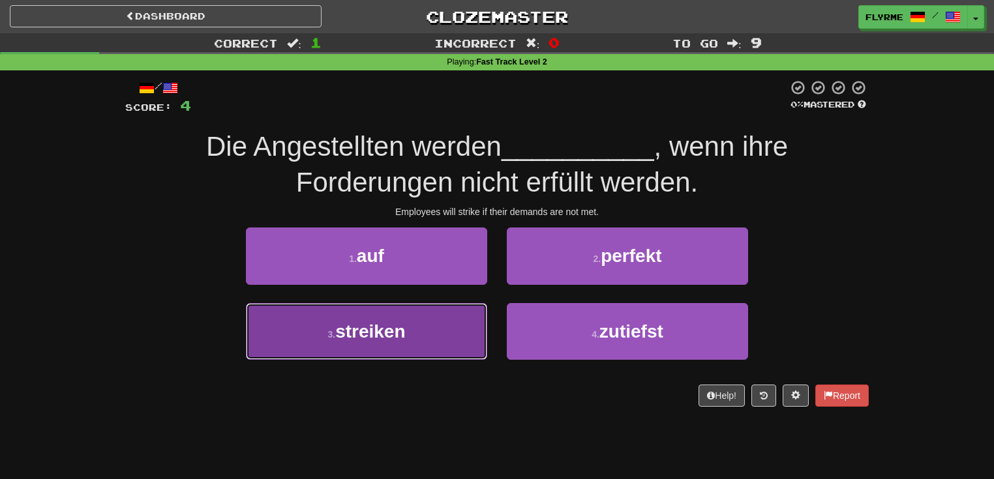
click at [400, 331] on span "streiken" at bounding box center [370, 332] width 70 height 20
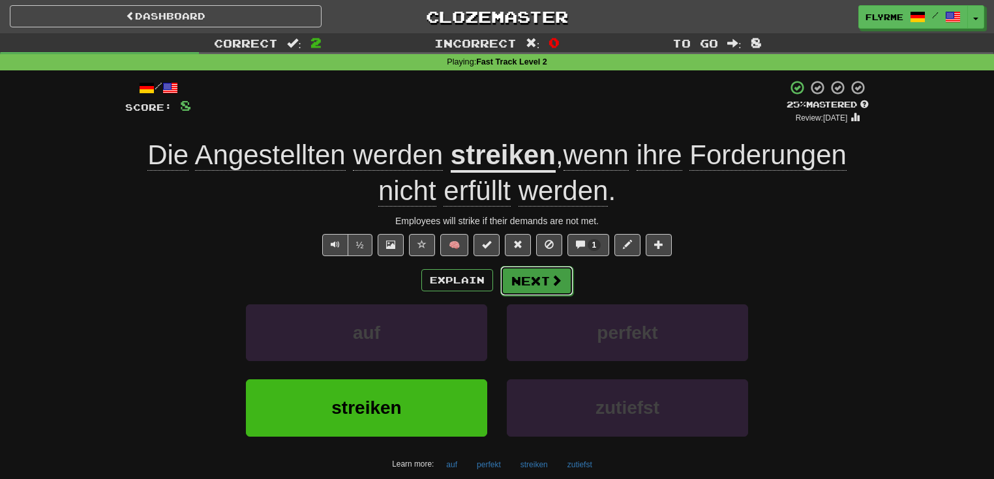
click at [537, 275] on button "Next" at bounding box center [536, 281] width 73 height 30
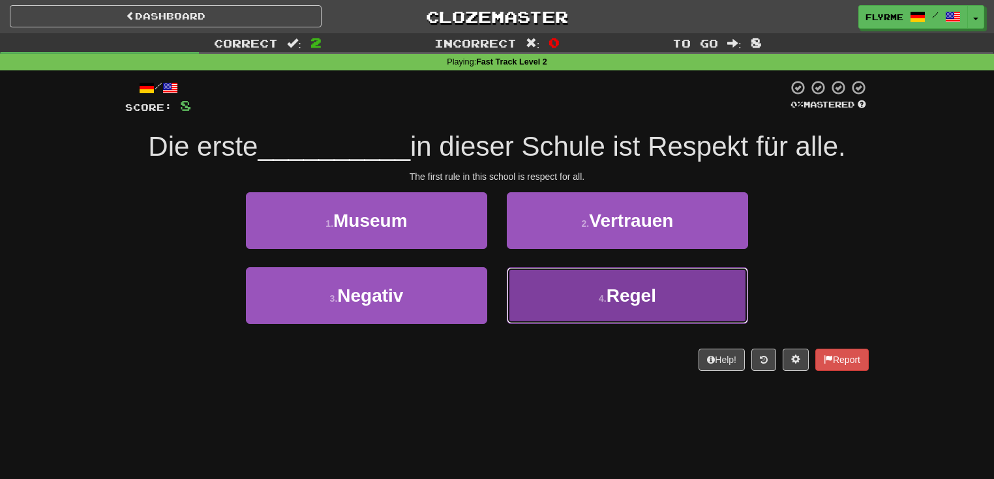
click at [560, 313] on button "4 . Regel" at bounding box center [627, 295] width 241 height 57
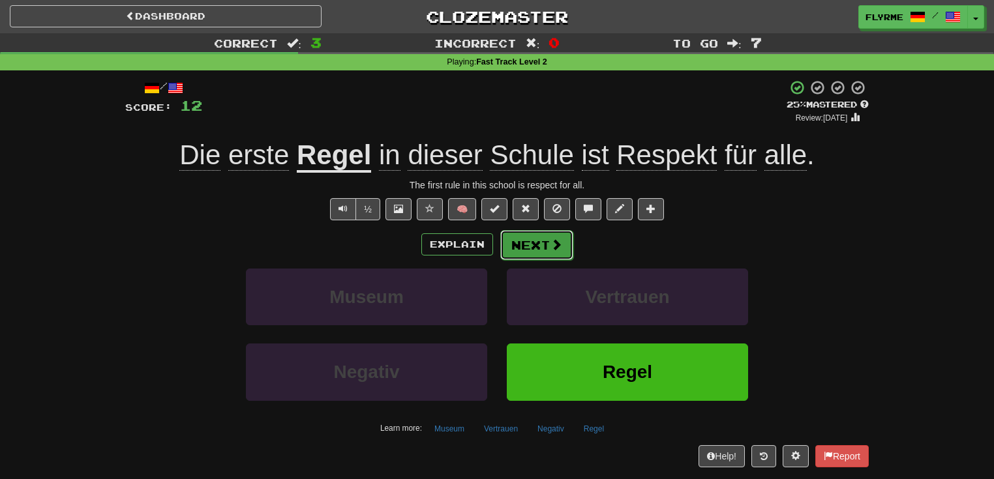
click at [541, 244] on button "Next" at bounding box center [536, 245] width 73 height 30
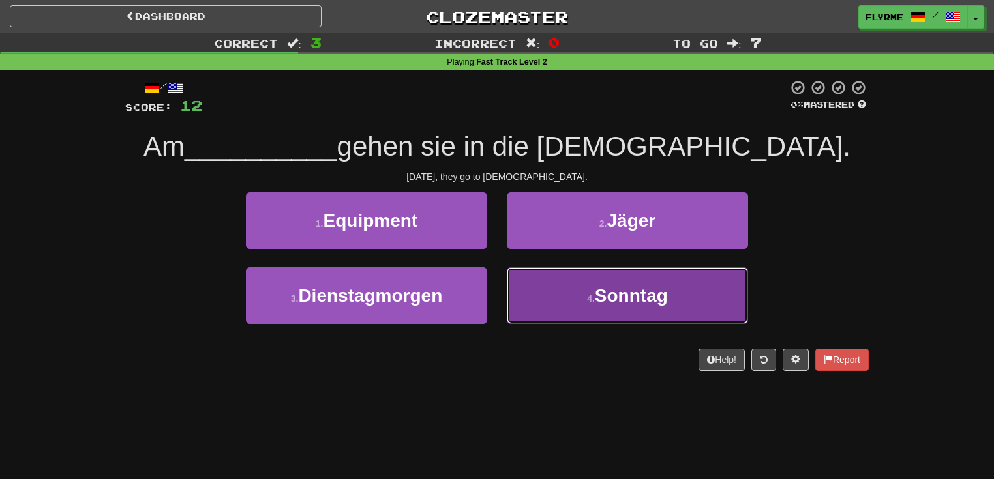
click at [630, 308] on button "4 . [PERSON_NAME]" at bounding box center [627, 295] width 241 height 57
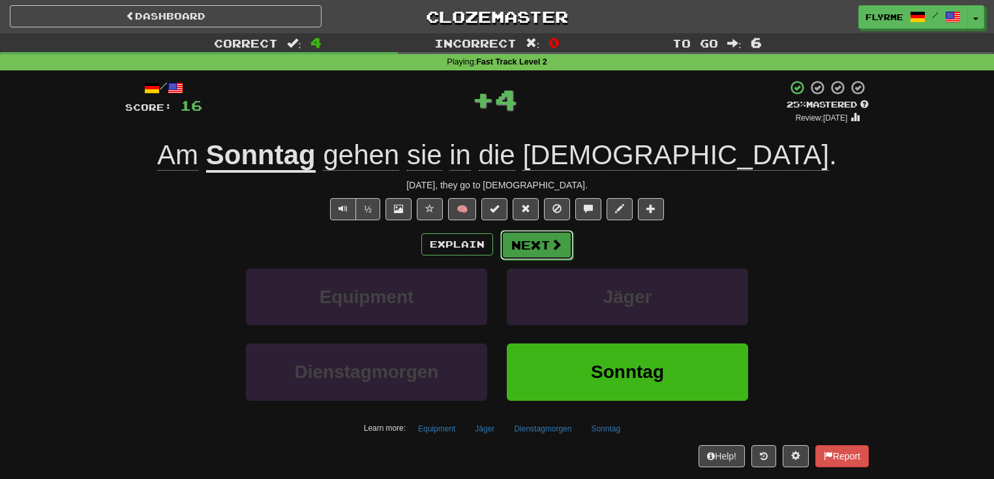
click at [527, 242] on button "Next" at bounding box center [536, 245] width 73 height 30
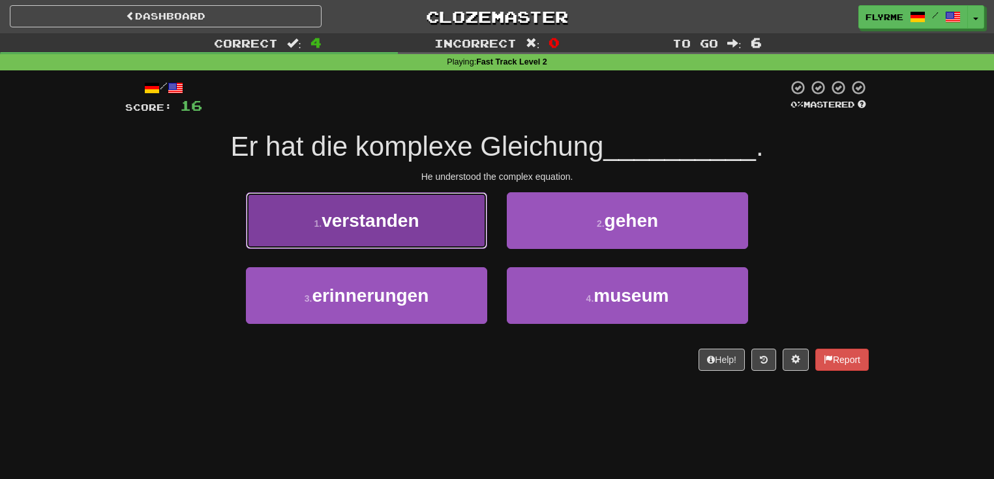
click at [387, 226] on span "verstanden" at bounding box center [370, 221] width 97 height 20
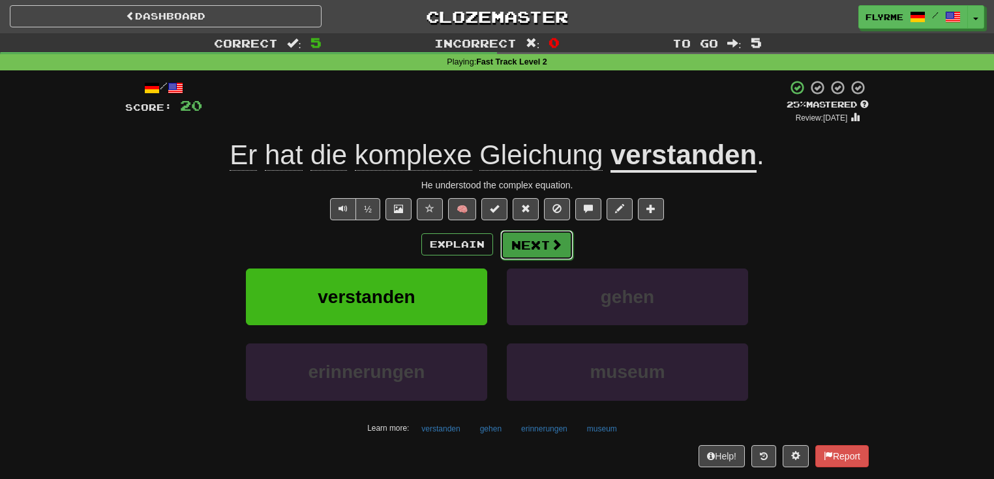
click at [547, 240] on button "Next" at bounding box center [536, 245] width 73 height 30
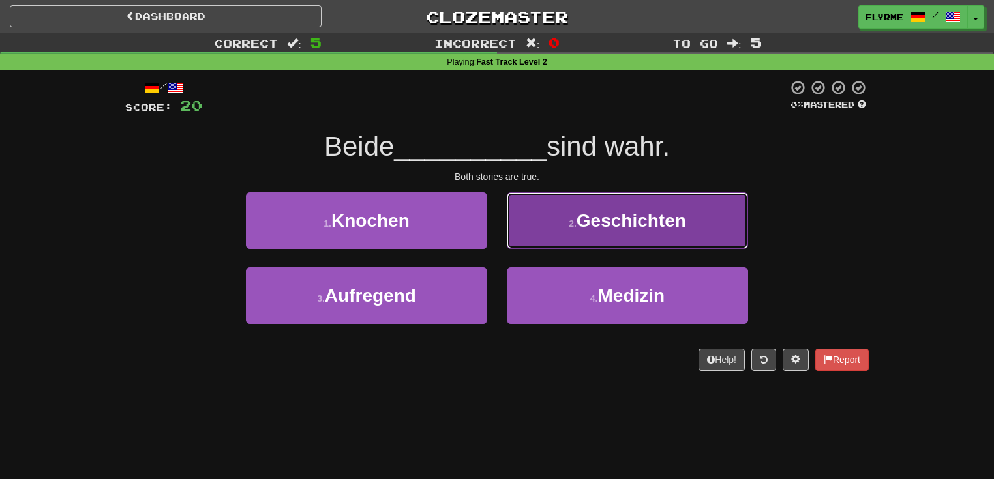
click at [616, 225] on span "Geschichten" at bounding box center [632, 221] width 110 height 20
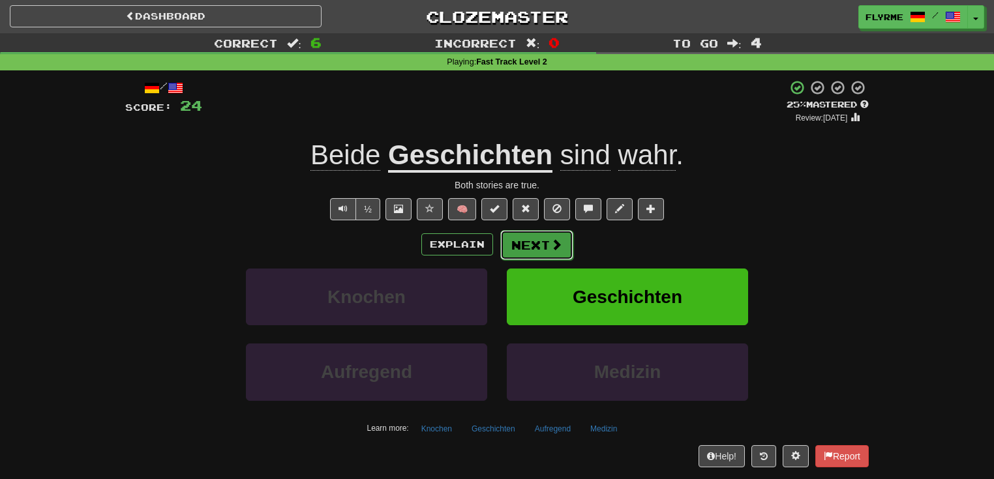
click at [531, 243] on button "Next" at bounding box center [536, 245] width 73 height 30
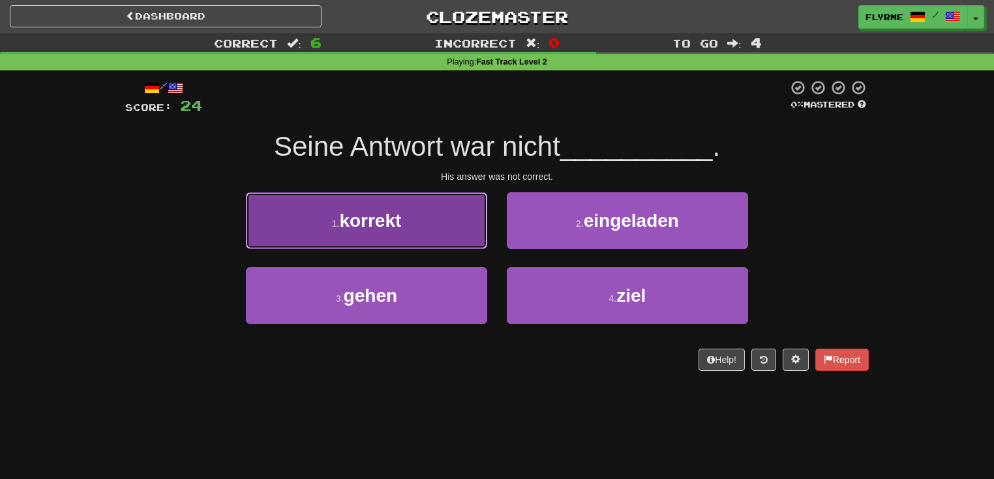
click at [425, 232] on button "1 . korrekt" at bounding box center [366, 220] width 241 height 57
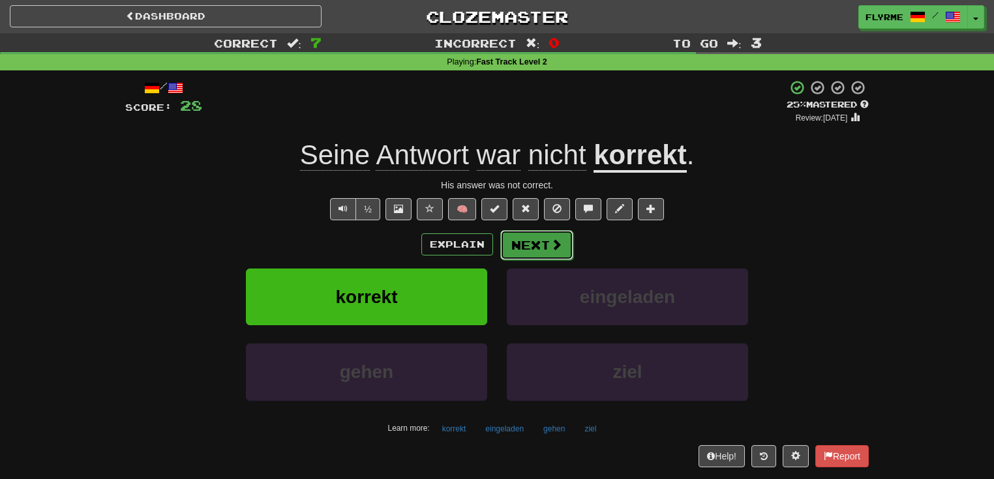
click at [547, 241] on button "Next" at bounding box center [536, 245] width 73 height 30
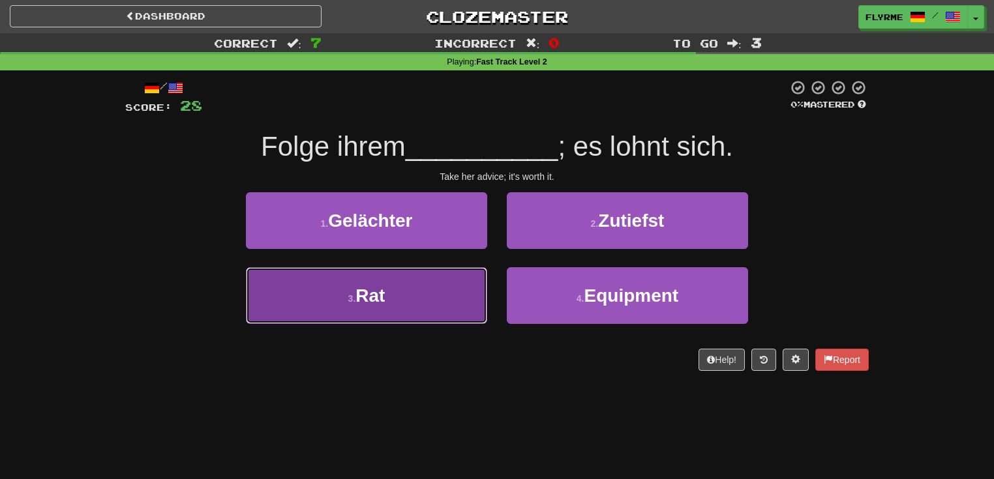
click at [441, 278] on button "3 . Rat" at bounding box center [366, 295] width 241 height 57
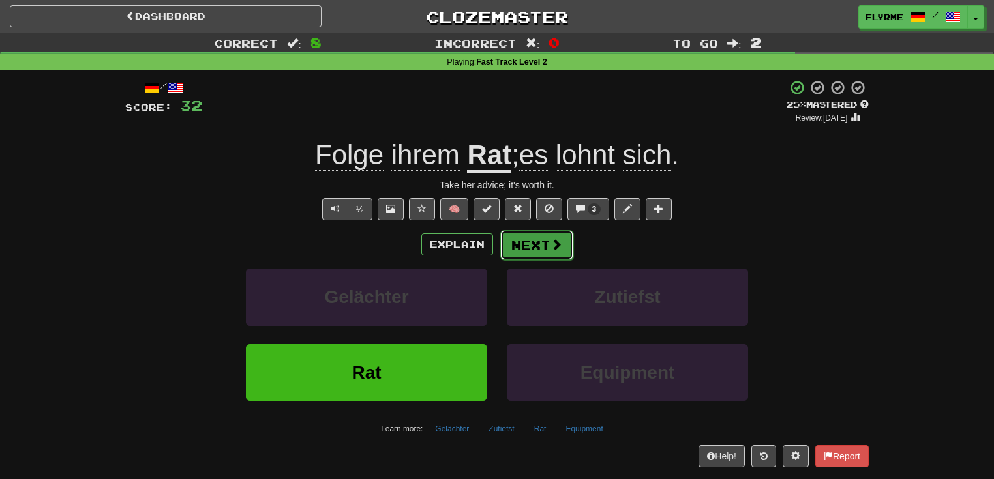
click at [544, 244] on button "Next" at bounding box center [536, 245] width 73 height 30
